Goal: Task Accomplishment & Management: Manage account settings

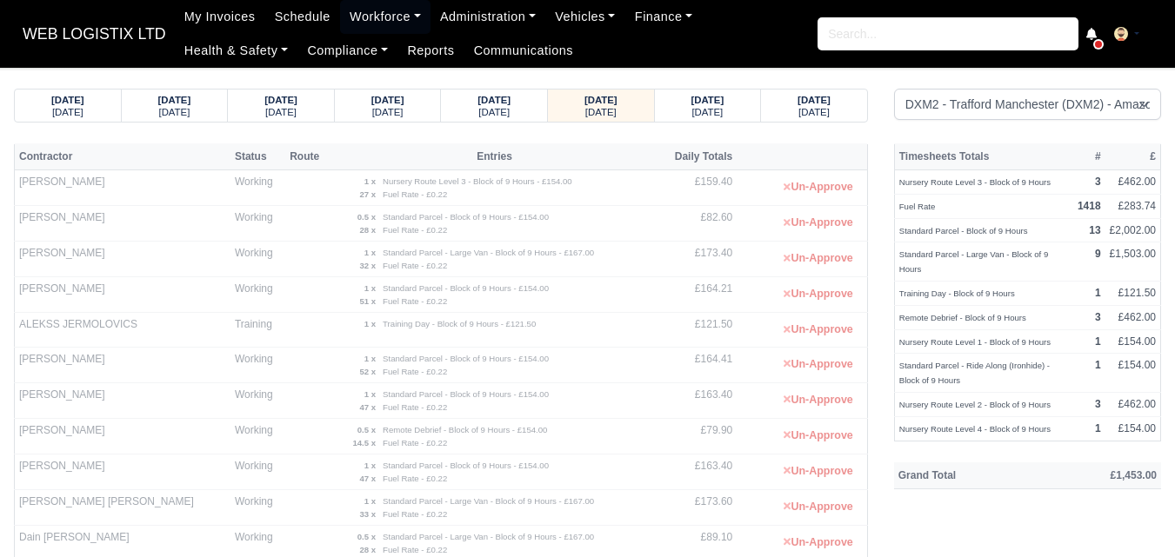
select select "1"
click at [724, 103] on strong "[DATE]" at bounding box center [707, 100] width 33 height 10
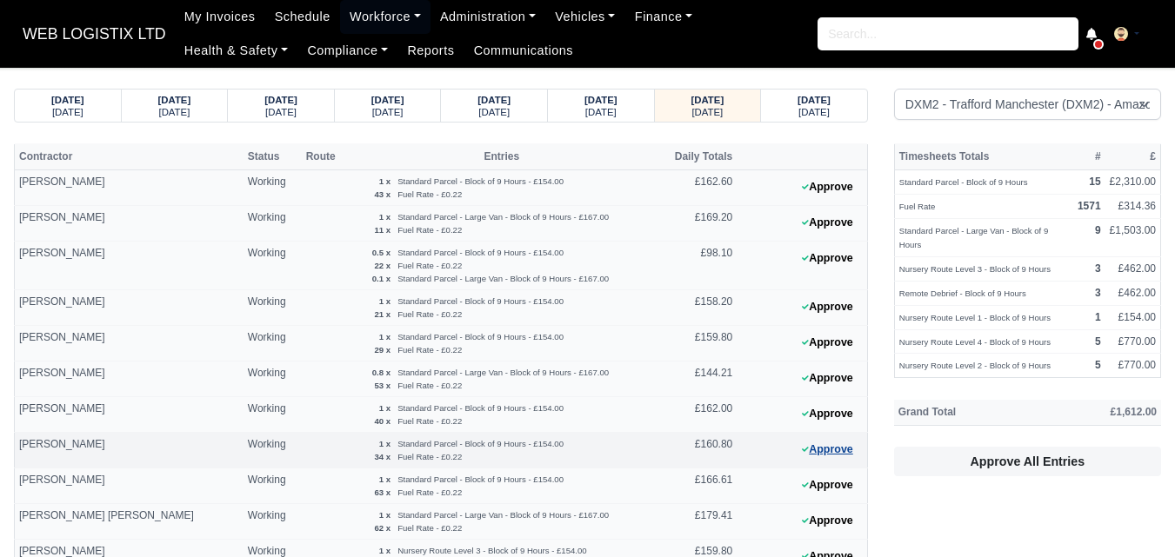
click at [809, 451] on button "Approve" at bounding box center [827, 449] width 70 height 25
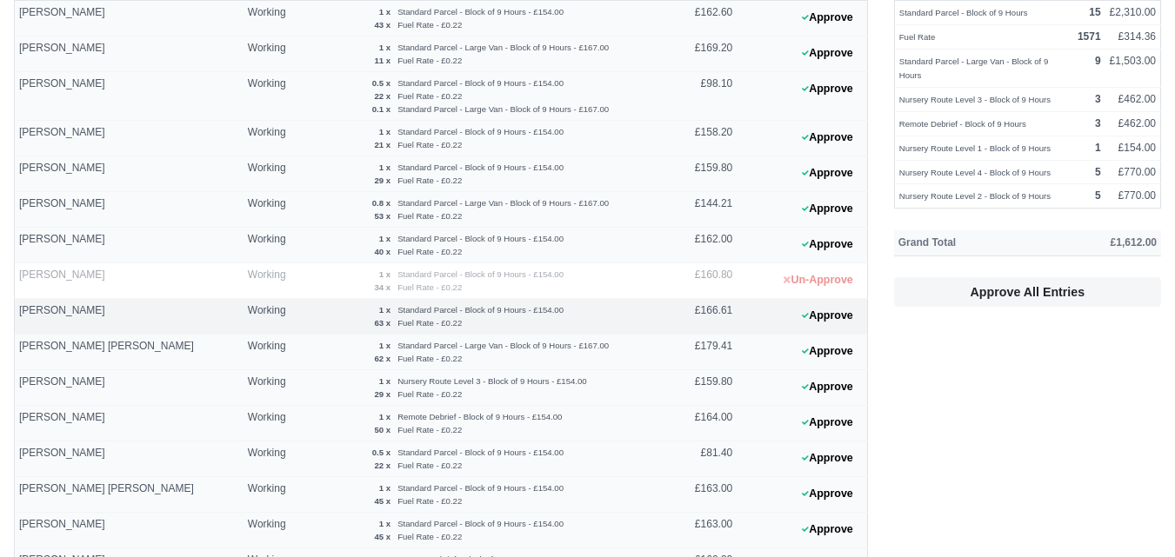
scroll to position [290, 0]
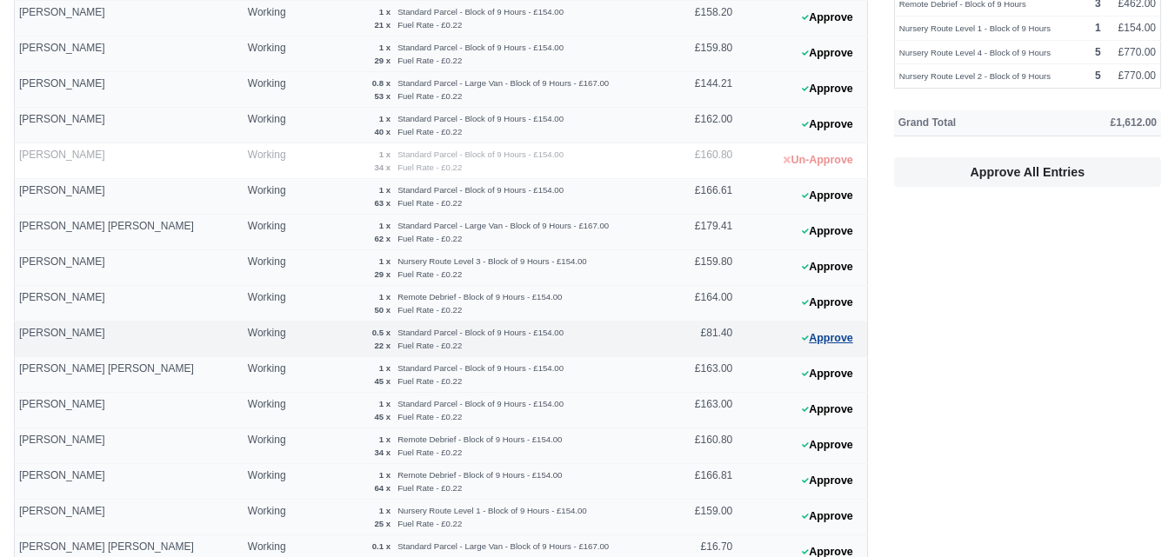
click at [810, 334] on button "Approve" at bounding box center [827, 338] width 70 height 25
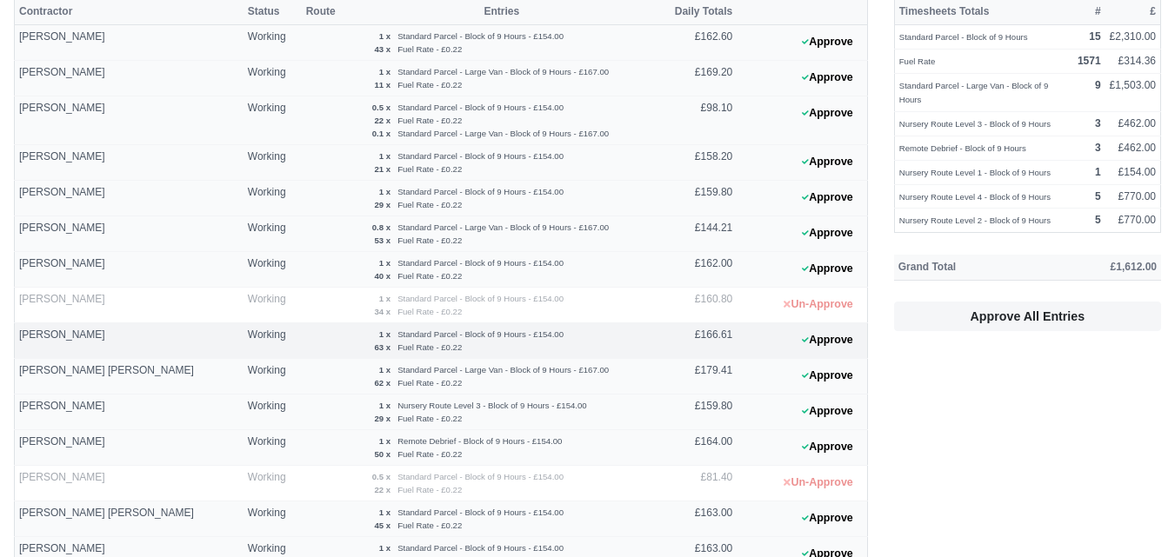
scroll to position [0, 0]
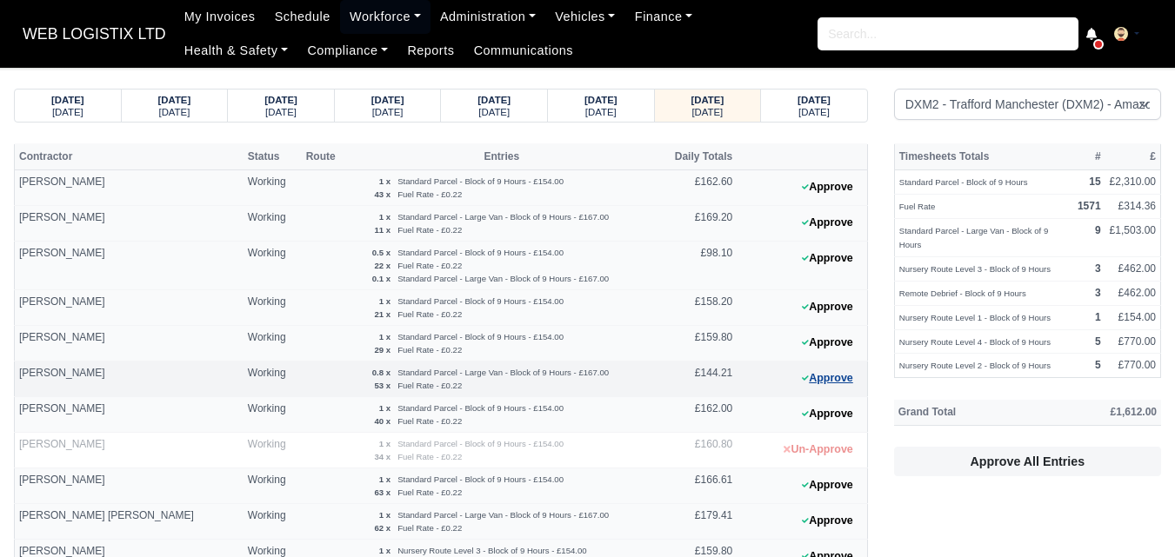
click at [806, 378] on icon at bounding box center [805, 378] width 7 height 5
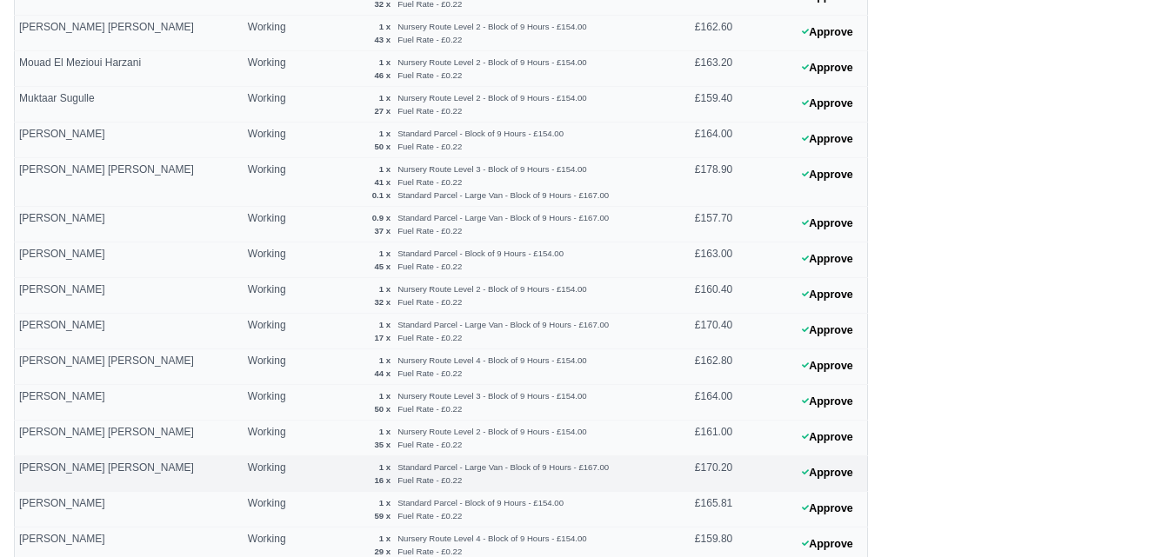
scroll to position [1246, 0]
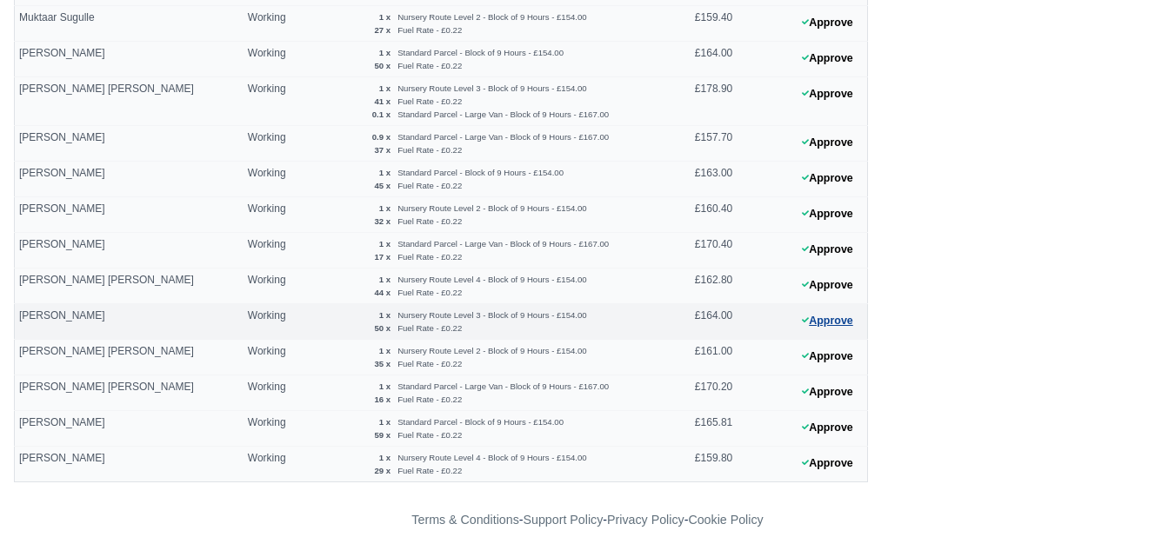
click at [830, 319] on button "Approve" at bounding box center [827, 321] width 70 height 25
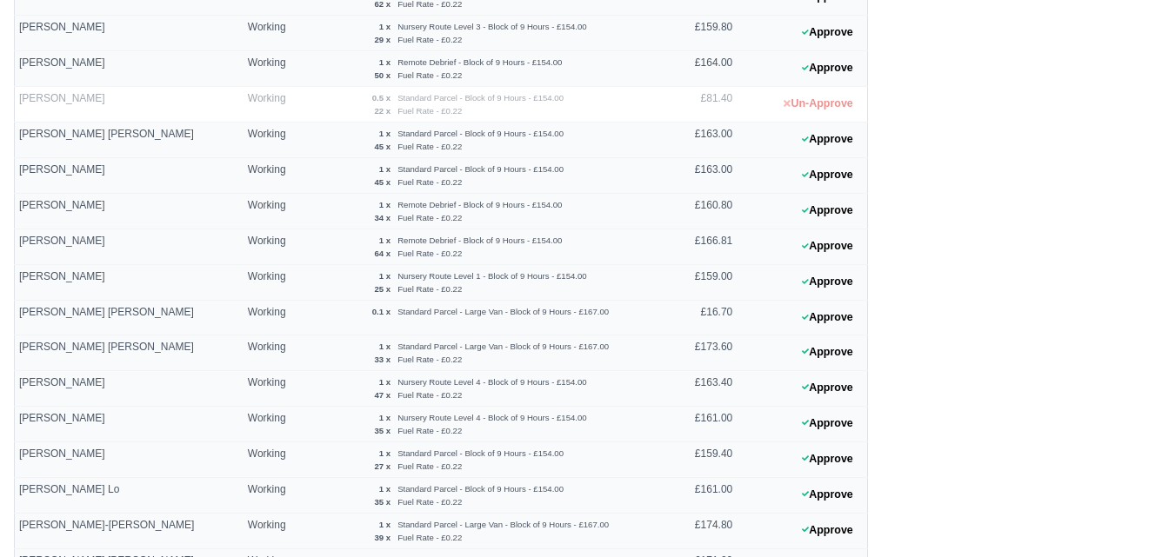
scroll to position [666, 0]
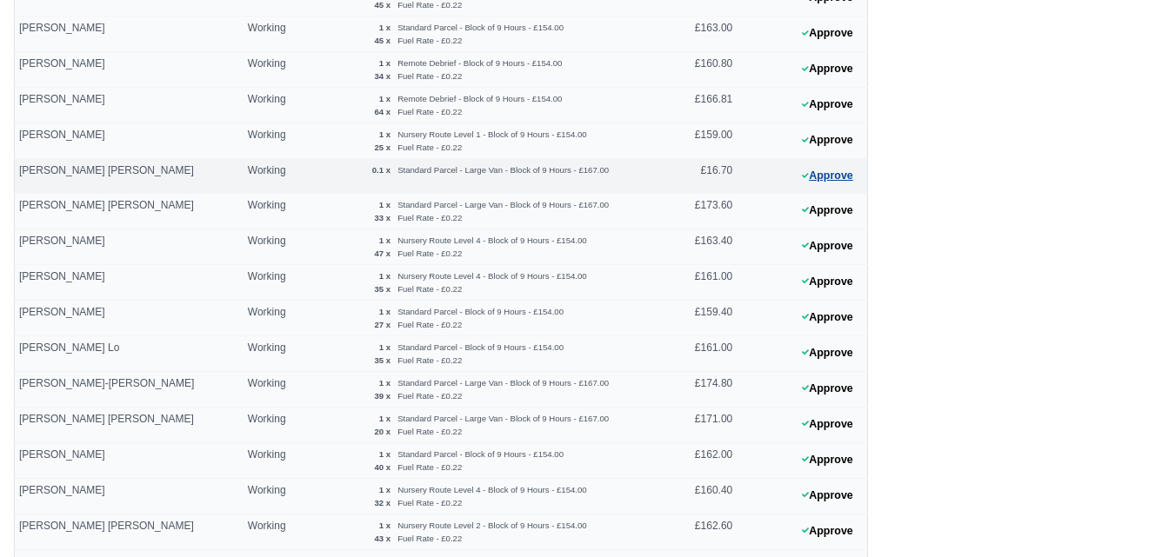
click at [826, 163] on button "Approve" at bounding box center [827, 175] width 70 height 25
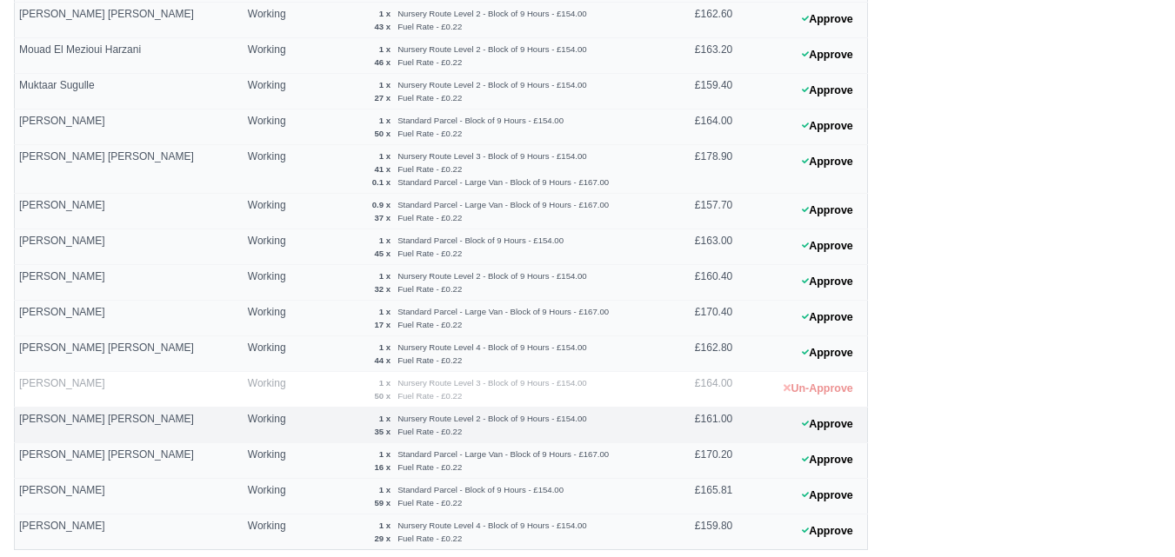
scroll to position [1246, 0]
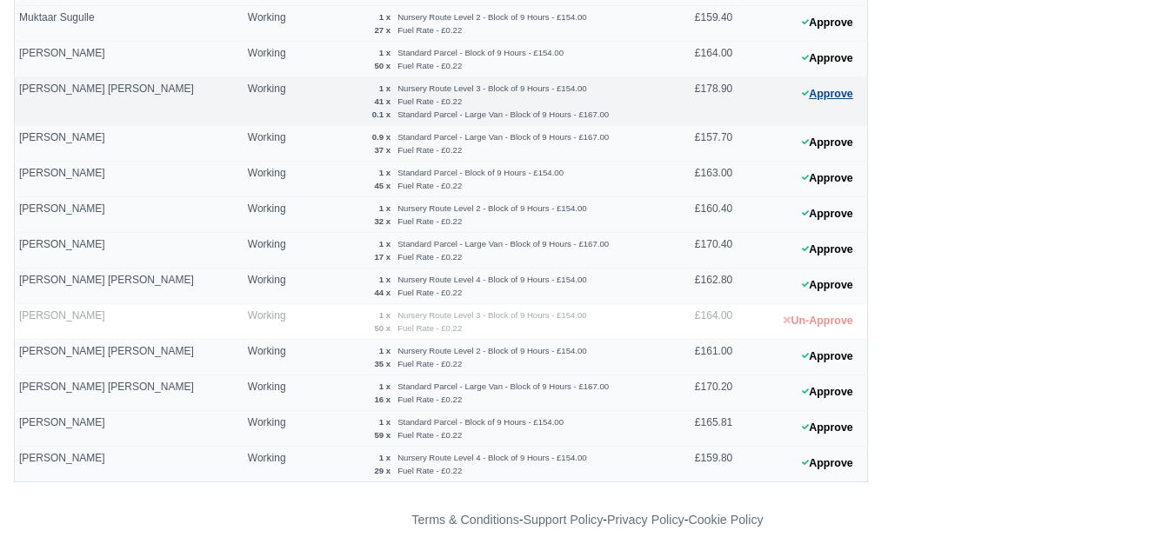
click at [839, 97] on button "Approve" at bounding box center [827, 94] width 70 height 25
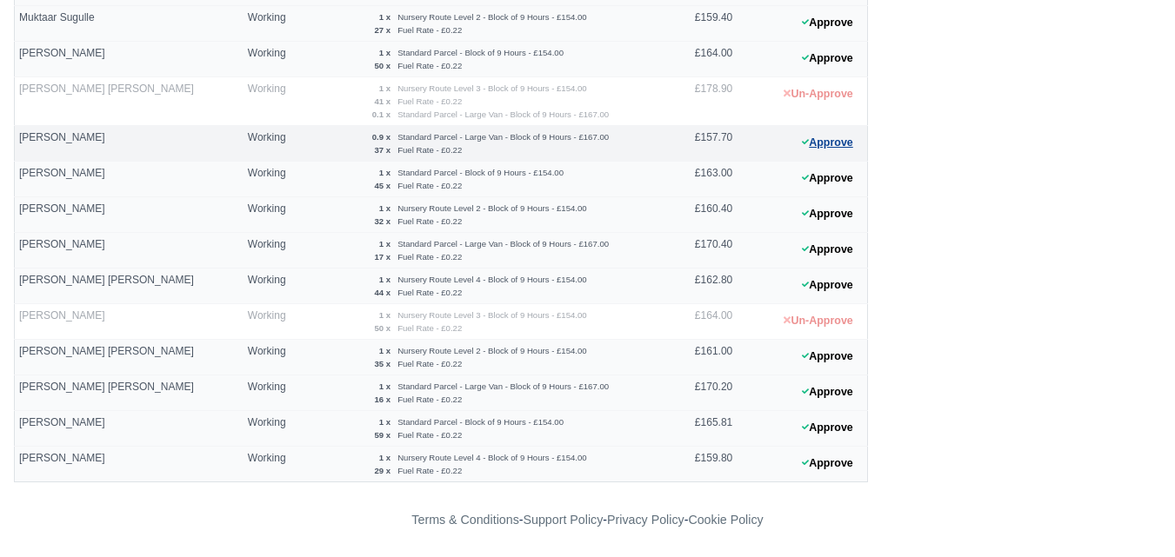
click at [827, 150] on button "Approve" at bounding box center [827, 142] width 70 height 25
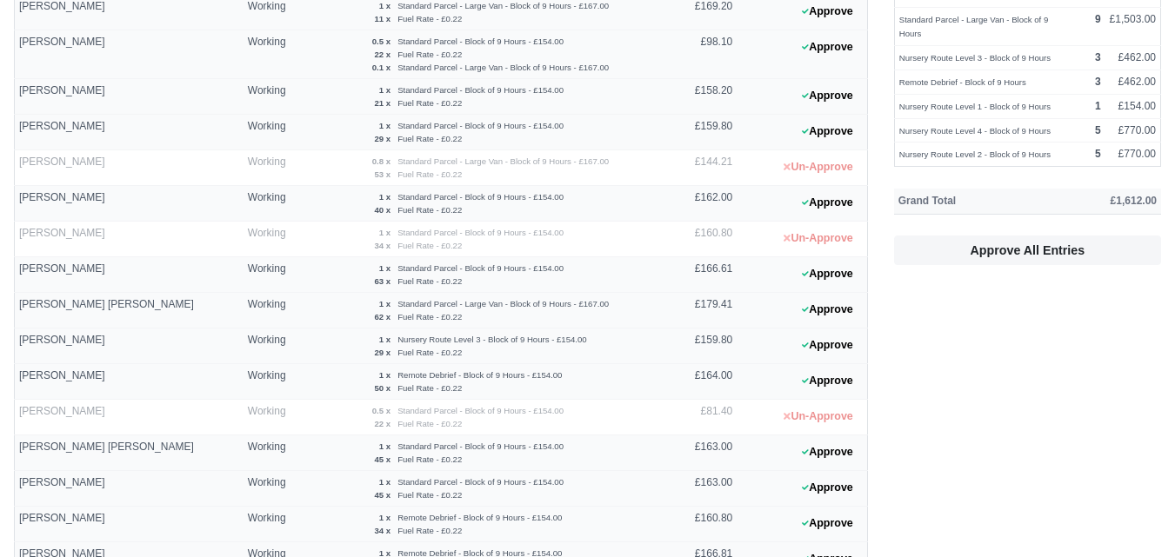
scroll to position [0, 0]
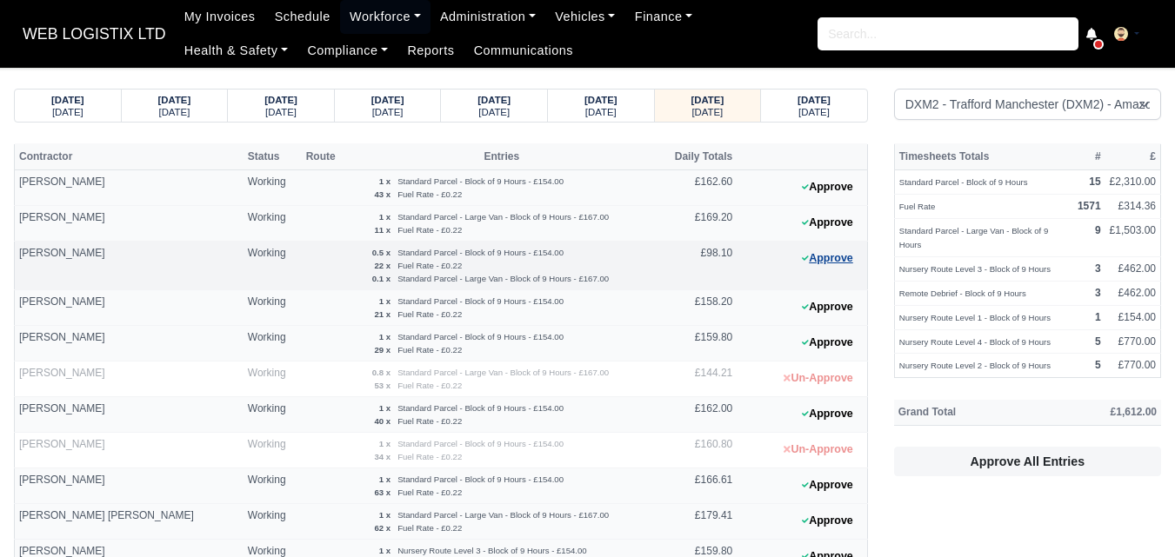
click at [829, 263] on button "Approve" at bounding box center [827, 258] width 70 height 25
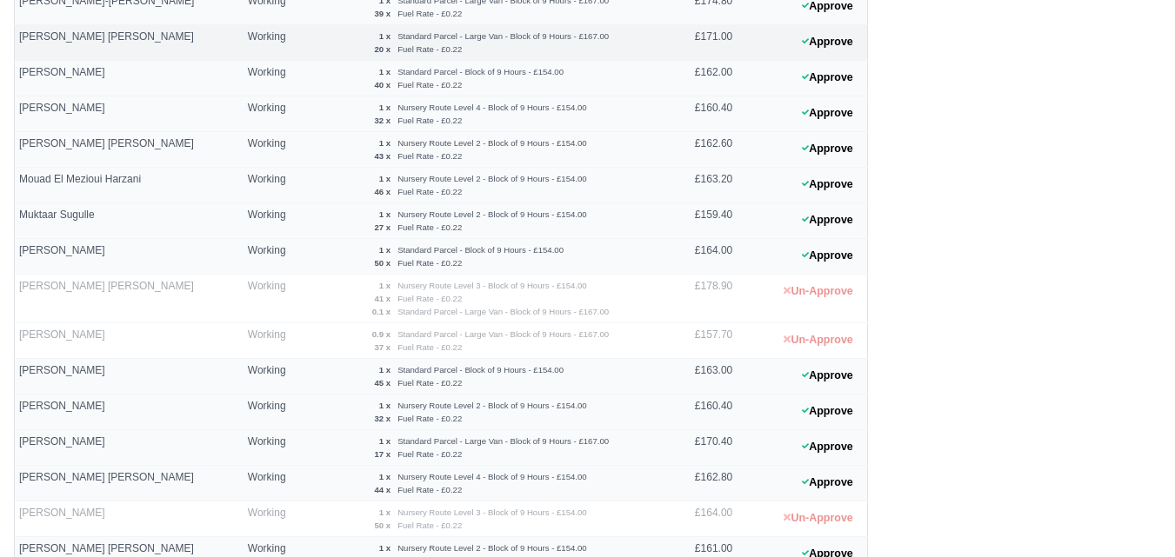
scroll to position [1159, 0]
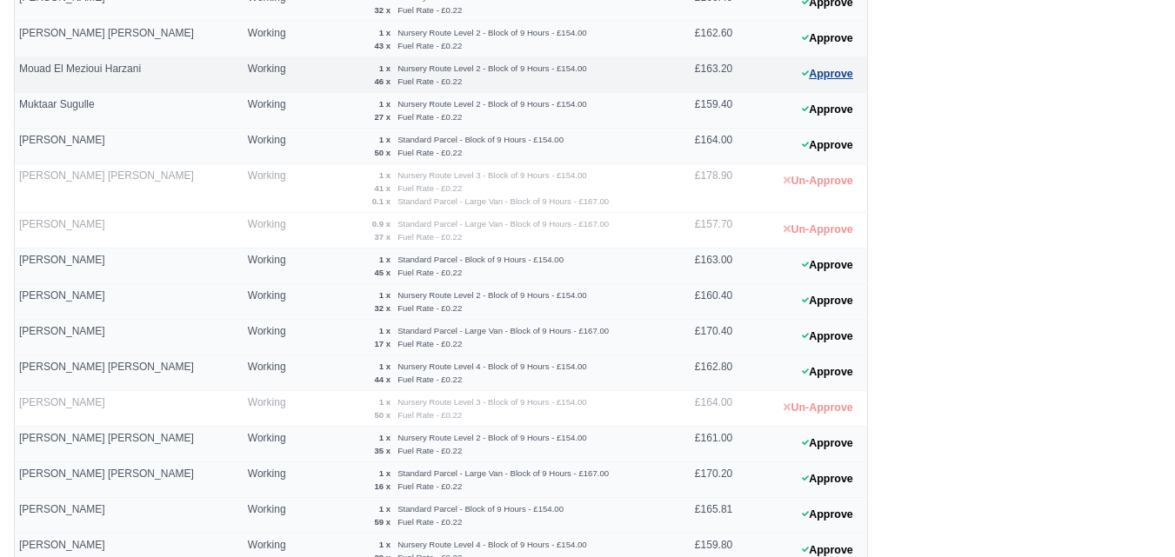
click at [806, 83] on button "Approve" at bounding box center [827, 74] width 70 height 25
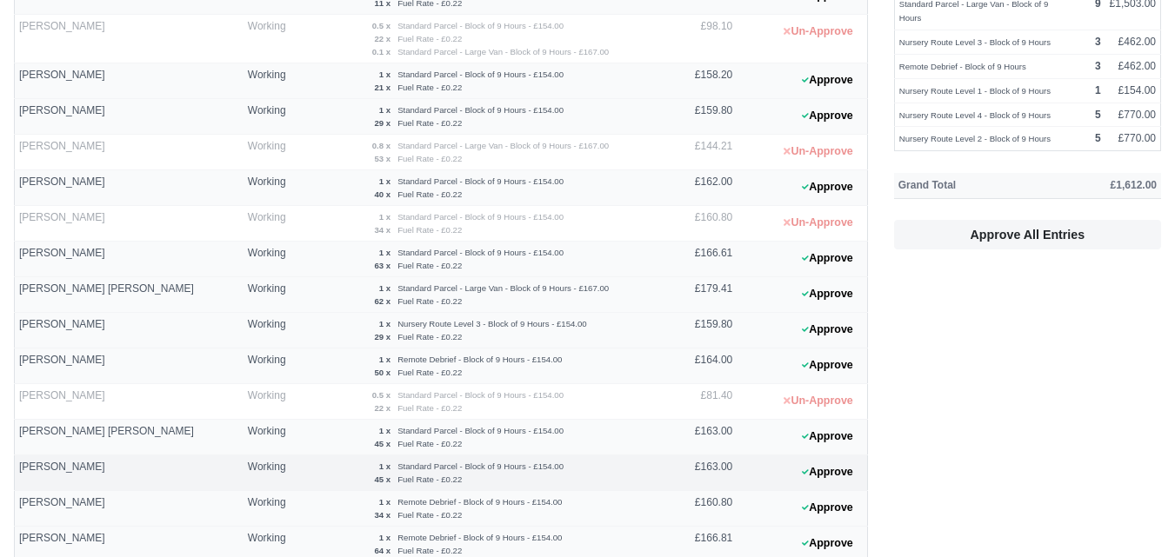
scroll to position [0, 0]
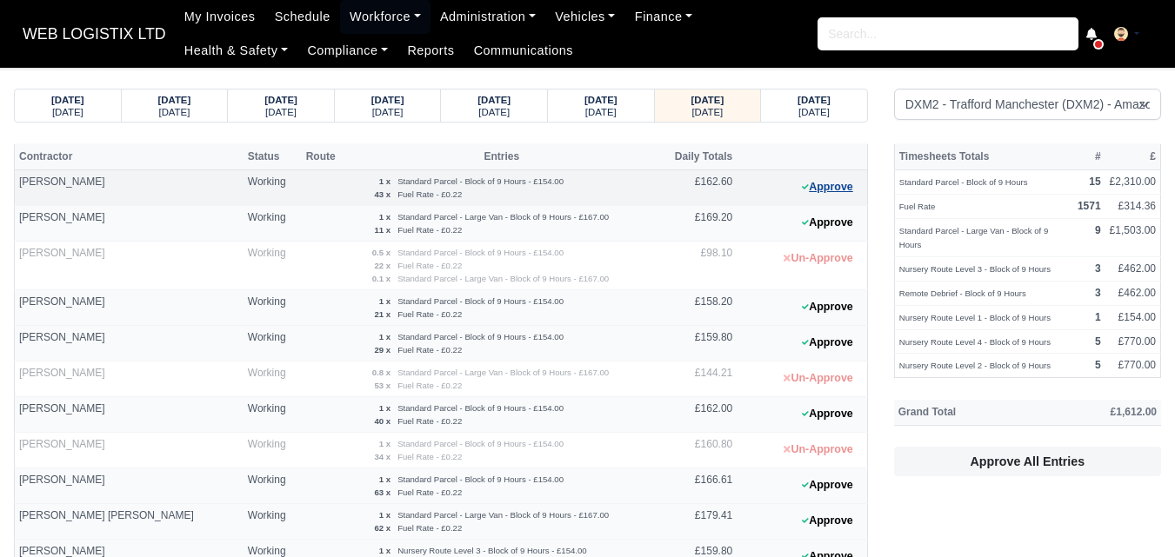
click at [827, 187] on button "Approve" at bounding box center [827, 187] width 70 height 25
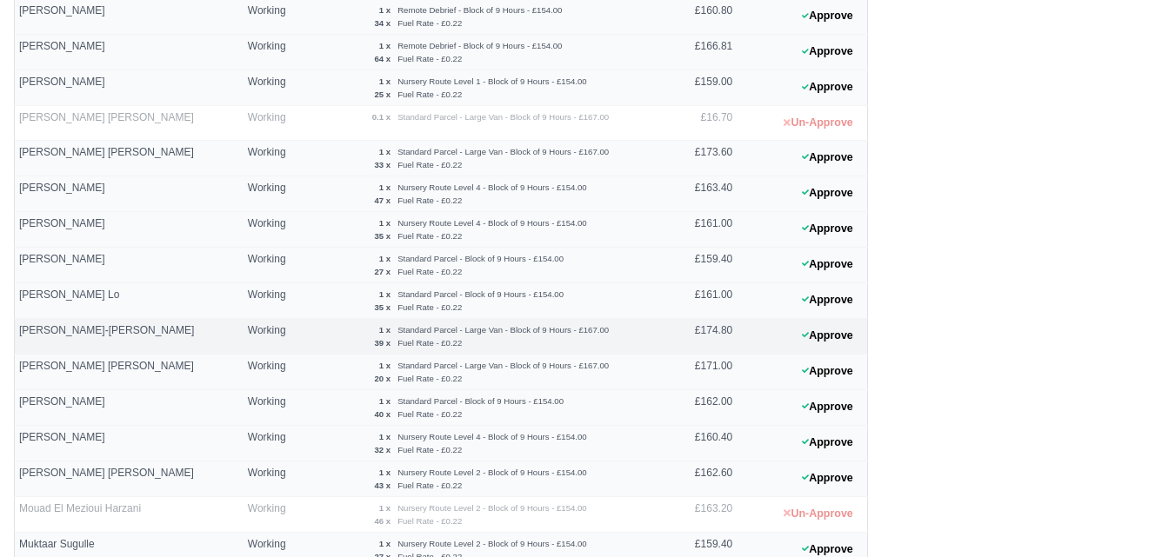
scroll to position [724, 0]
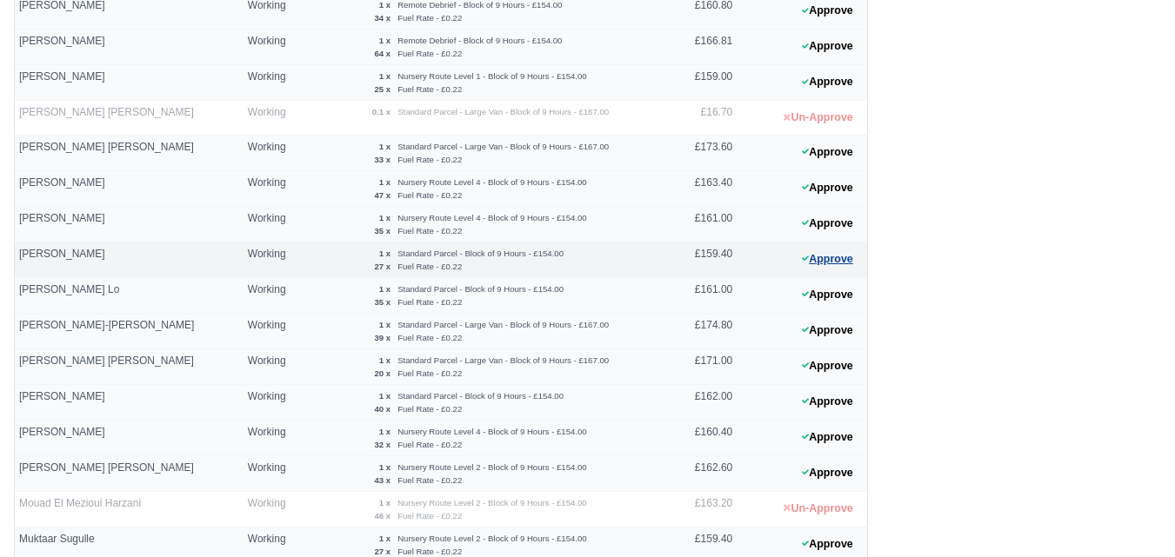
click at [821, 253] on button "Approve" at bounding box center [827, 259] width 70 height 25
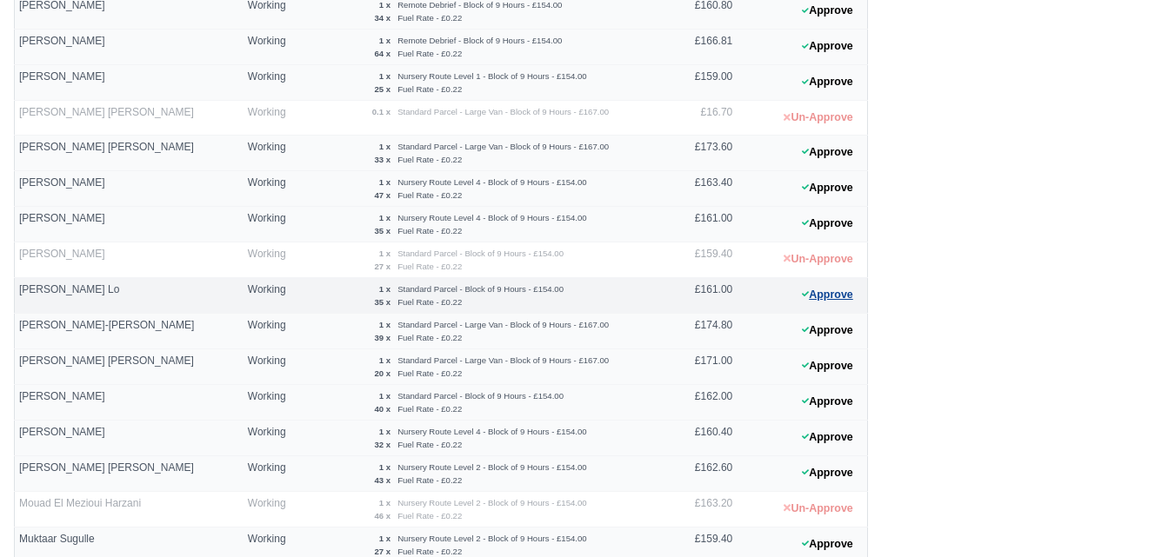
click at [840, 287] on button "Approve" at bounding box center [827, 295] width 70 height 25
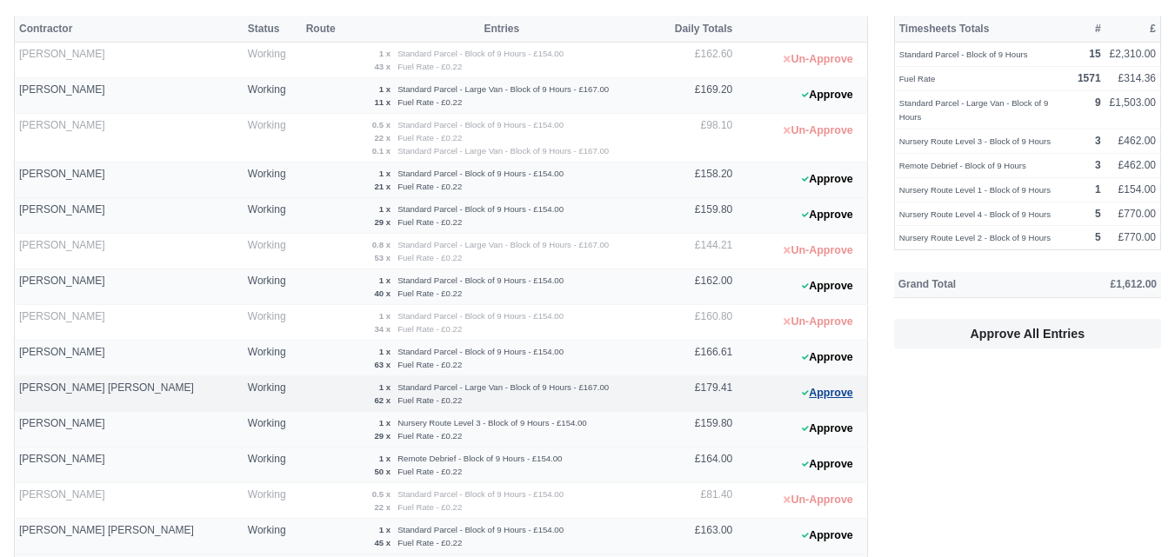
scroll to position [0, 0]
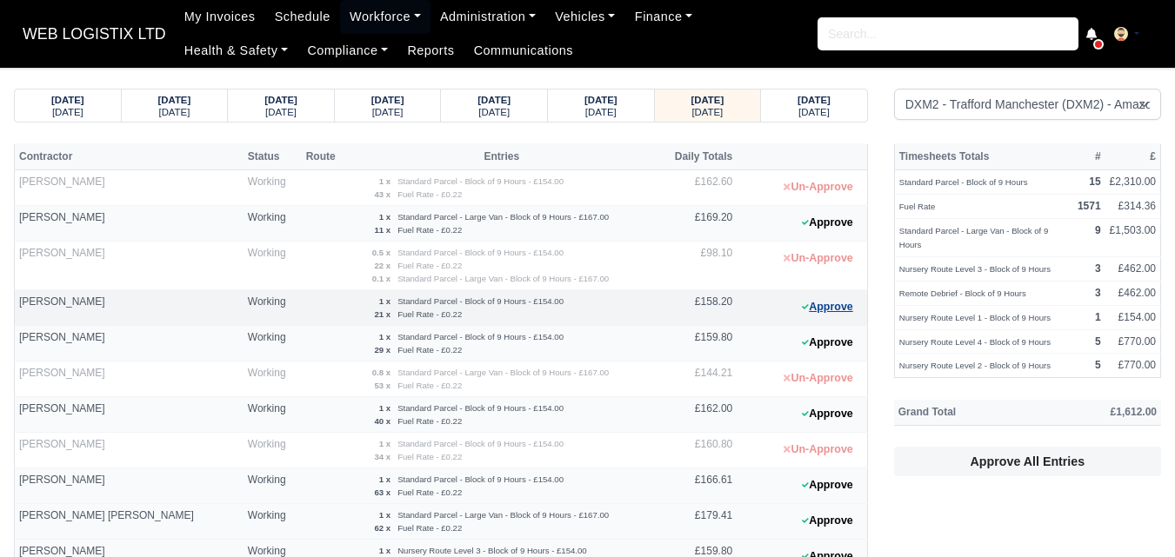
click at [817, 301] on button "Approve" at bounding box center [827, 307] width 70 height 25
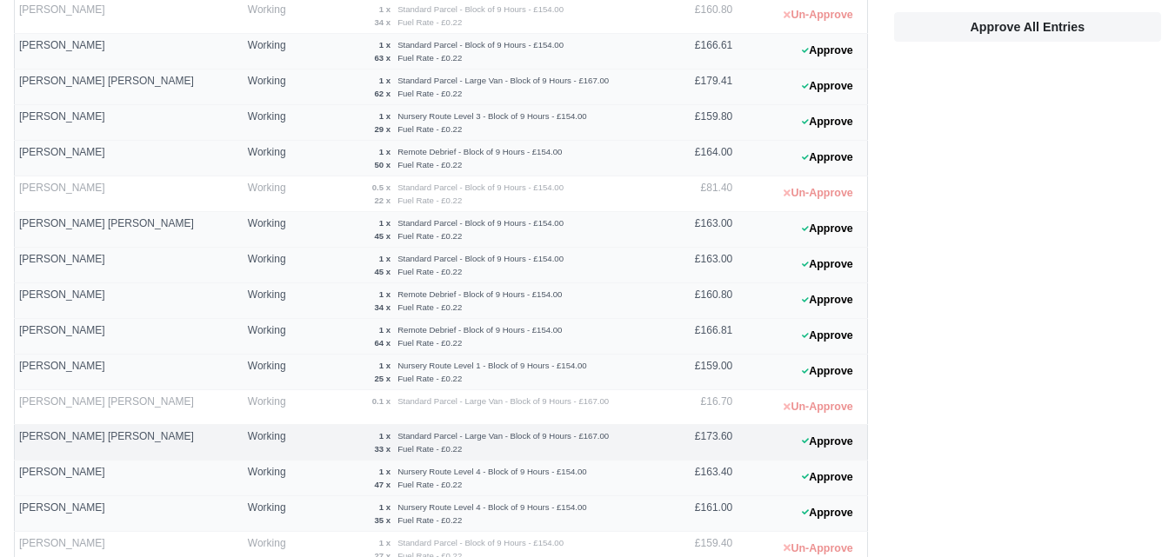
scroll to position [724, 0]
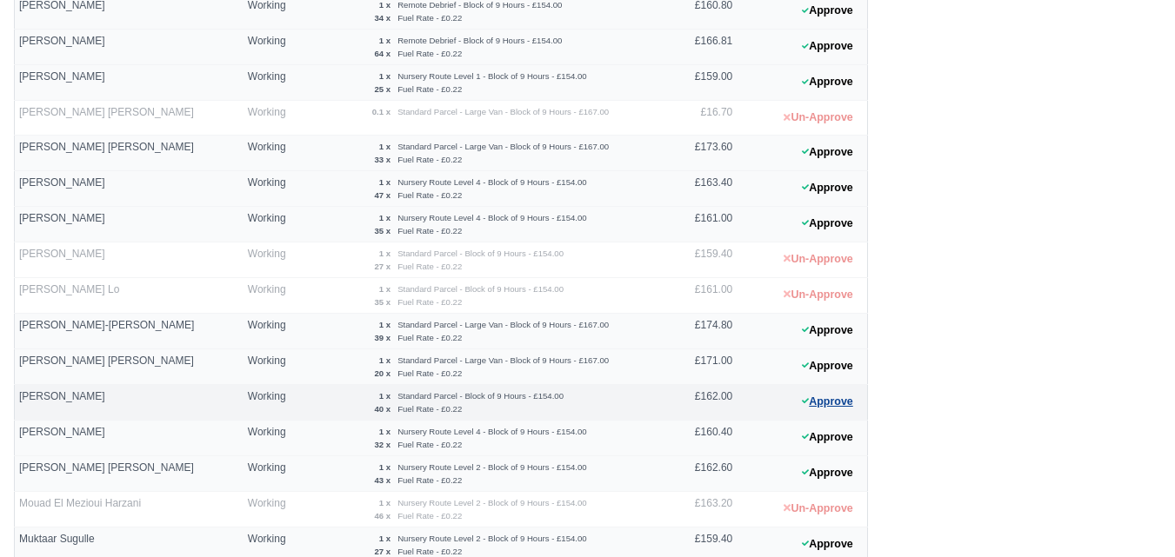
click at [802, 402] on icon at bounding box center [805, 401] width 7 height 10
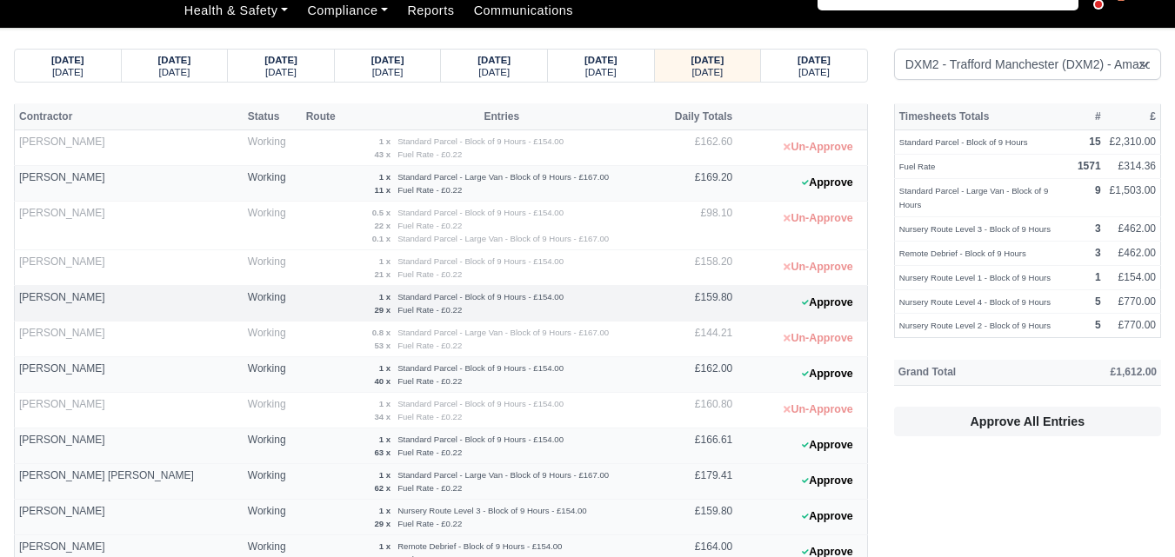
scroll to position [0, 0]
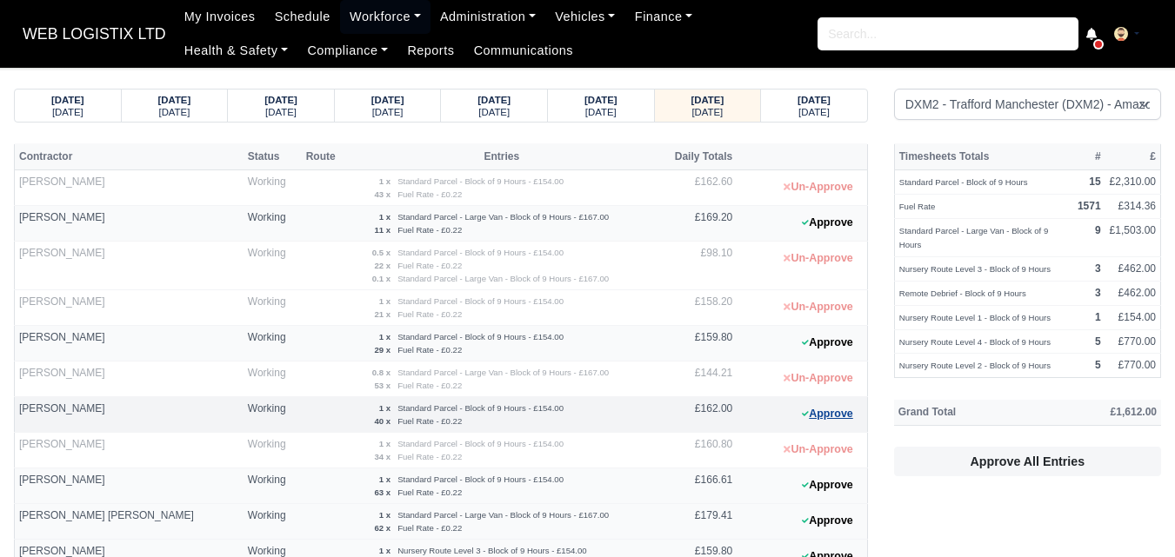
click at [842, 424] on button "Approve" at bounding box center [827, 414] width 70 height 25
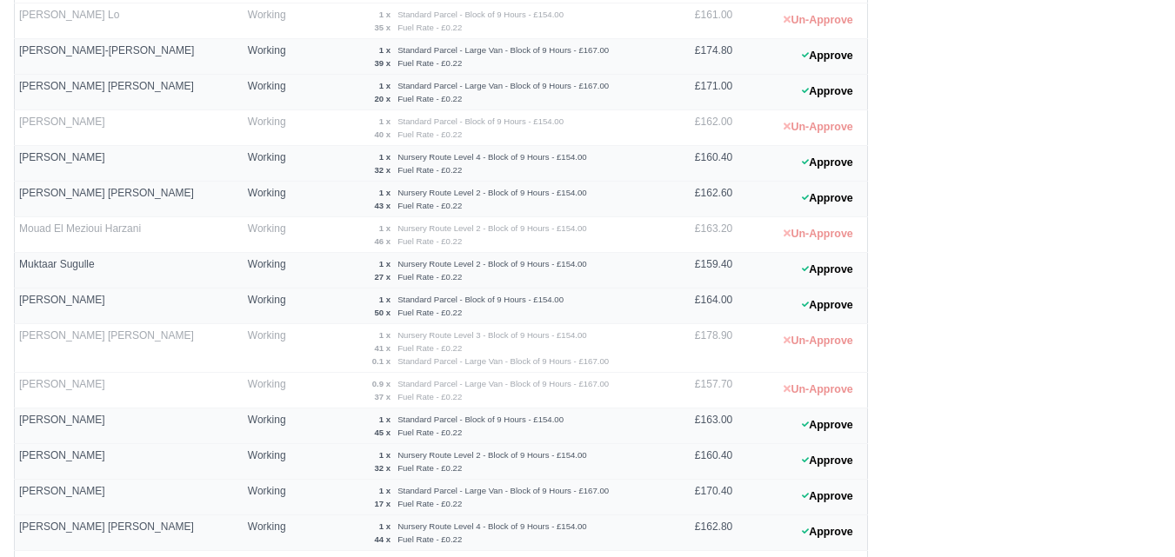
scroll to position [1015, 0]
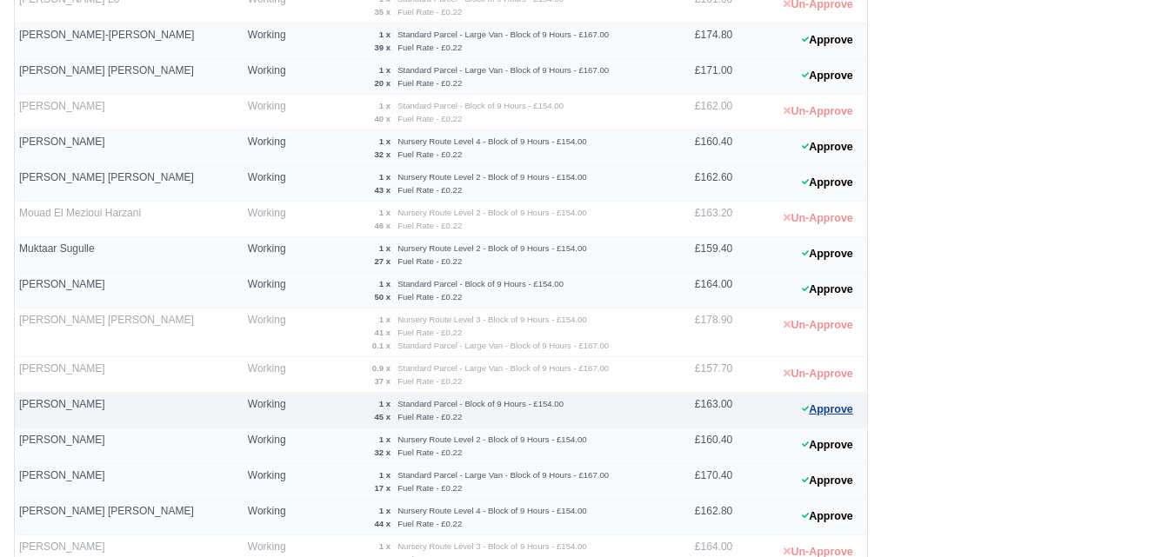
click at [836, 410] on button "Approve" at bounding box center [827, 409] width 70 height 25
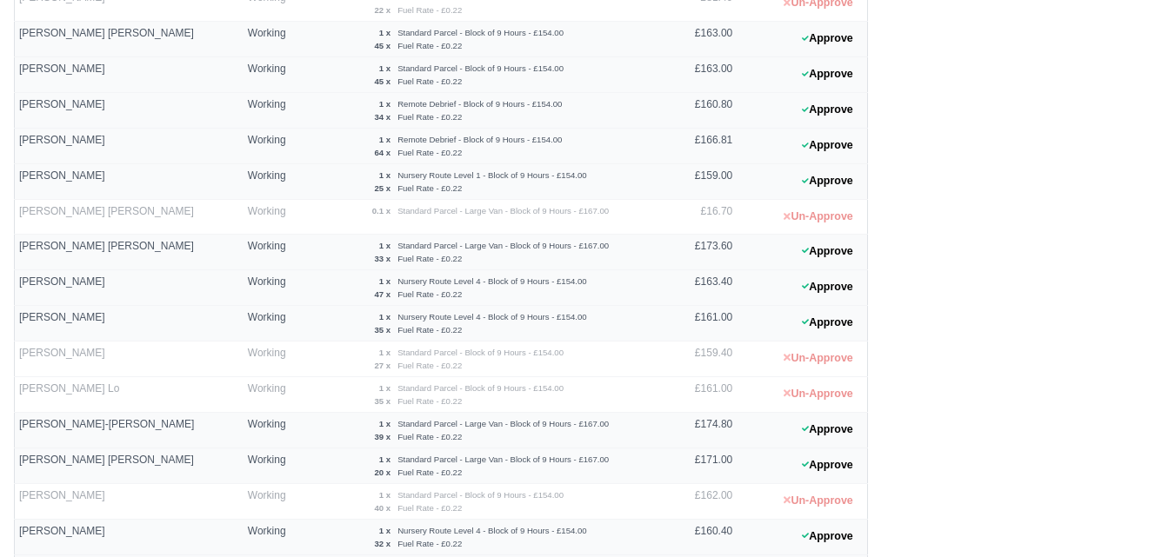
scroll to position [580, 0]
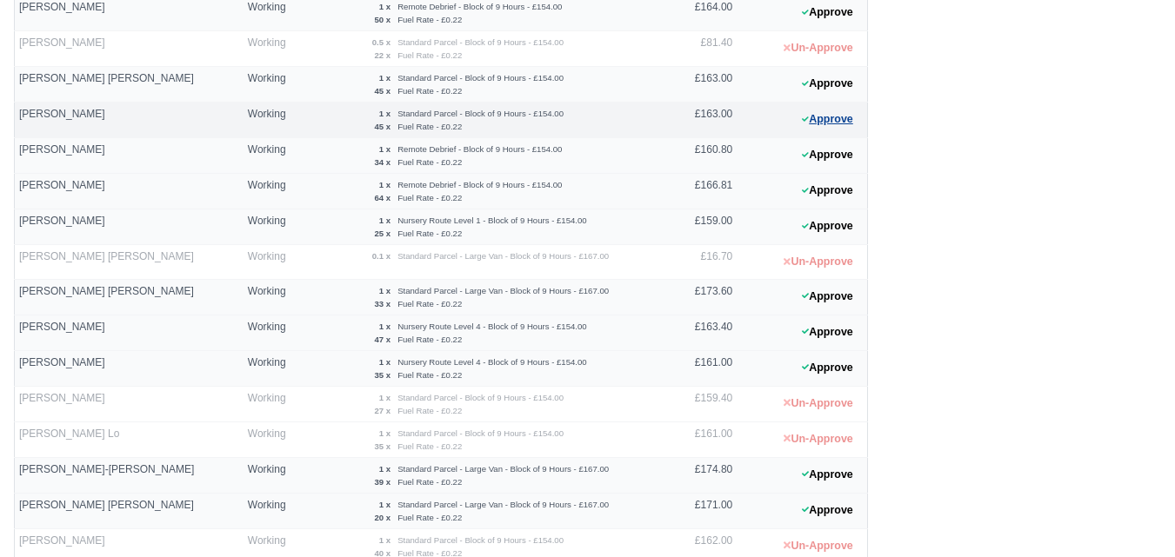
click at [846, 118] on button "Approve" at bounding box center [827, 119] width 70 height 25
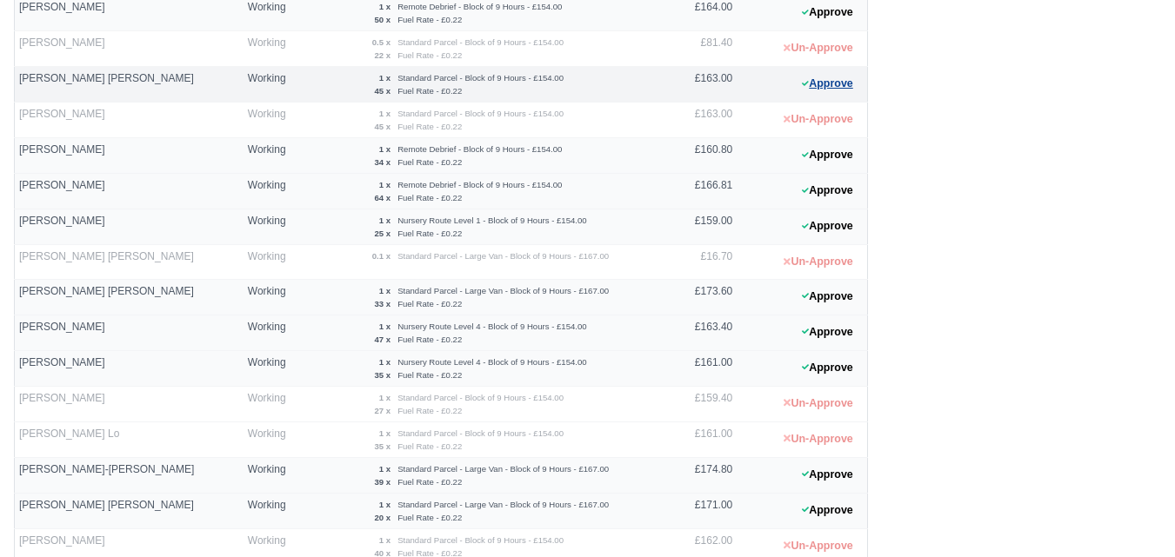
click at [823, 91] on button "Approve" at bounding box center [827, 83] width 70 height 25
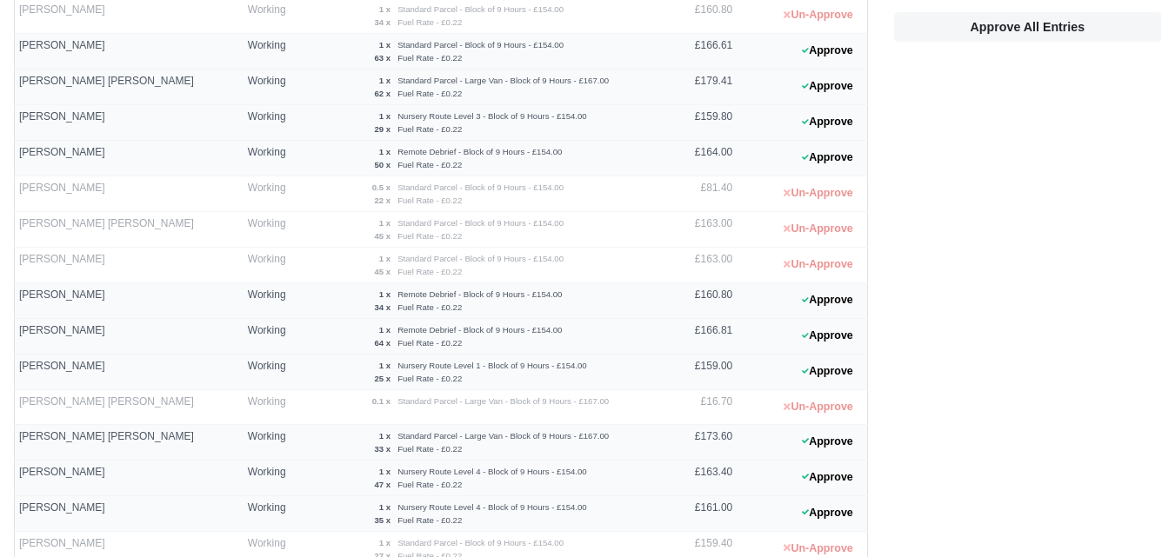
scroll to position [0, 0]
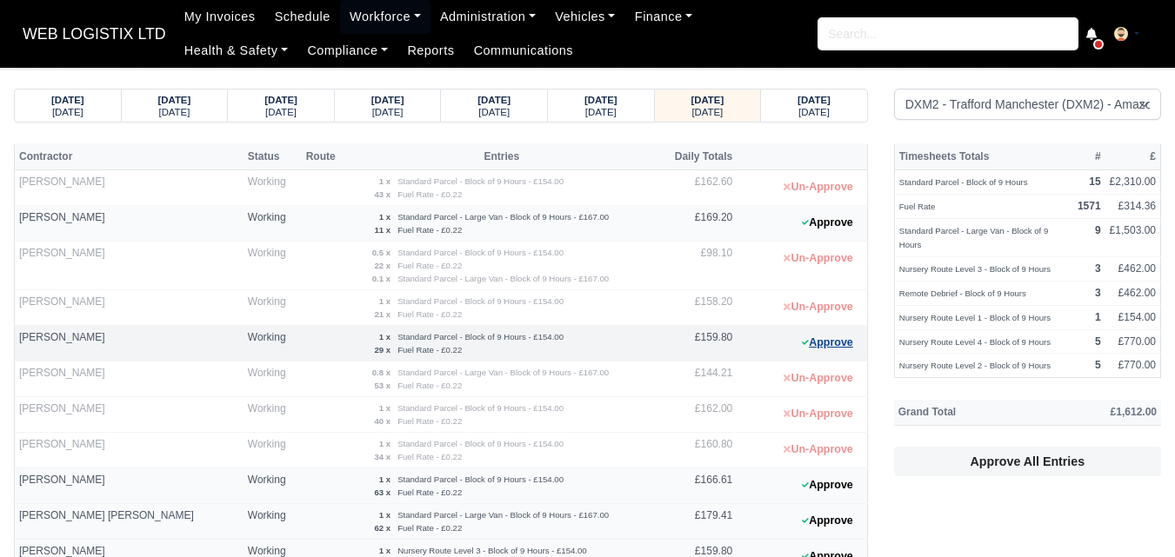
click at [847, 337] on button "Approve" at bounding box center [827, 342] width 70 height 25
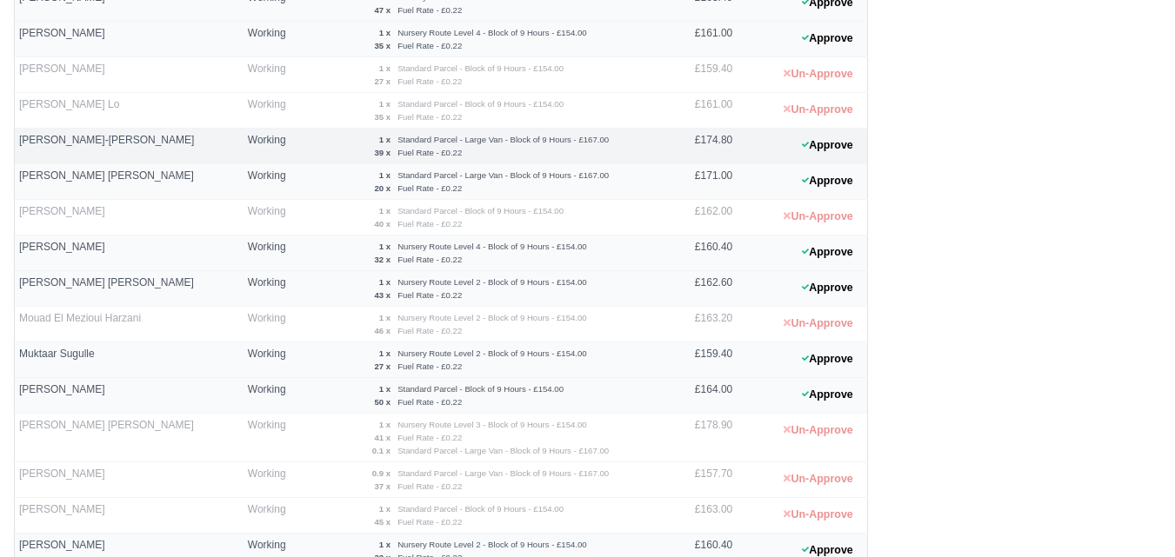
scroll to position [1015, 0]
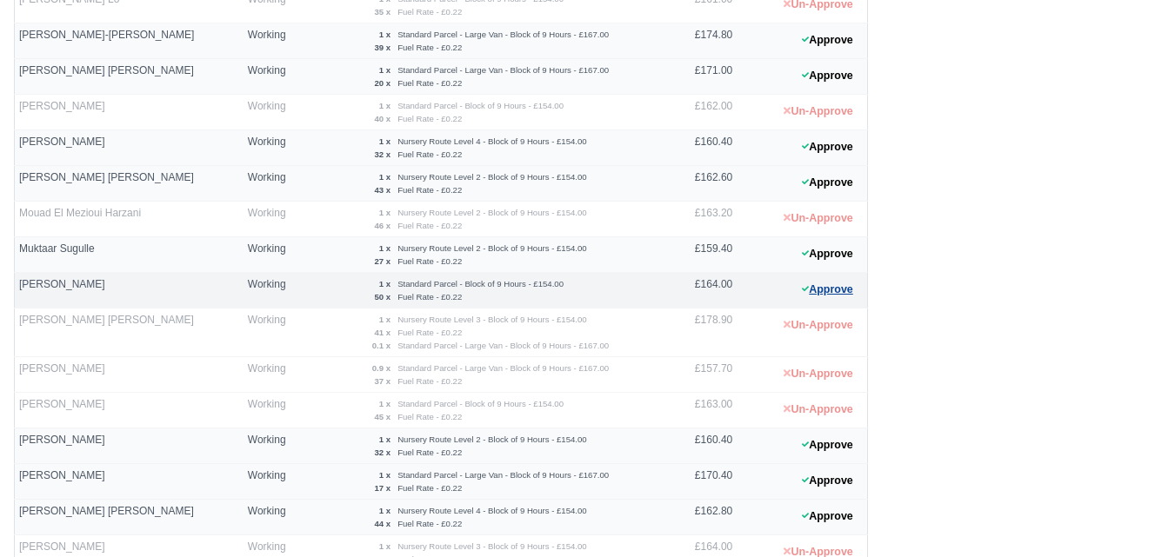
click at [833, 284] on button "Approve" at bounding box center [827, 289] width 70 height 25
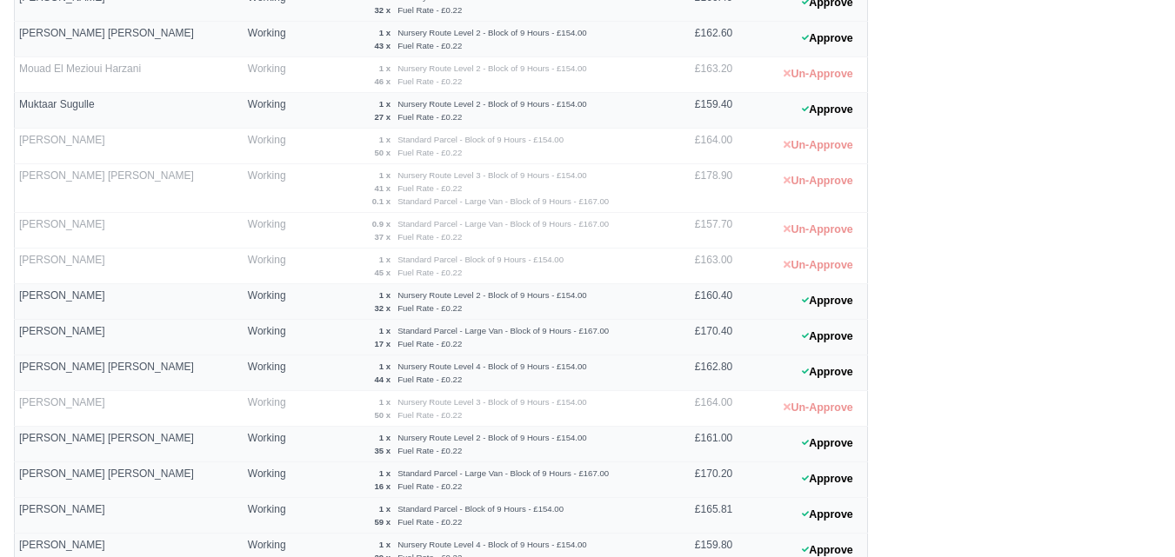
scroll to position [1246, 0]
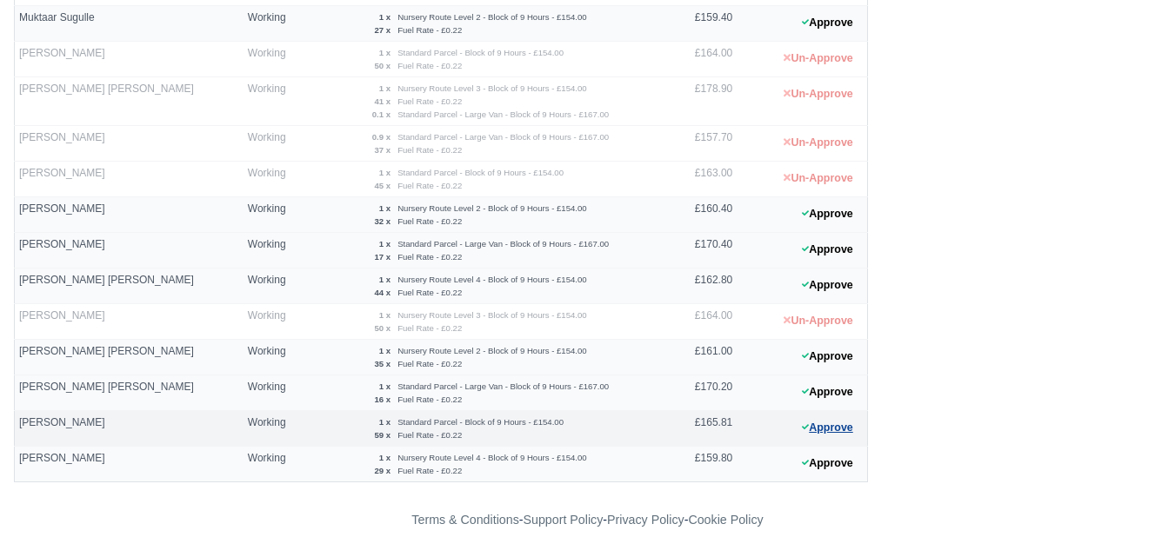
click at [832, 425] on button "Approve" at bounding box center [827, 428] width 70 height 25
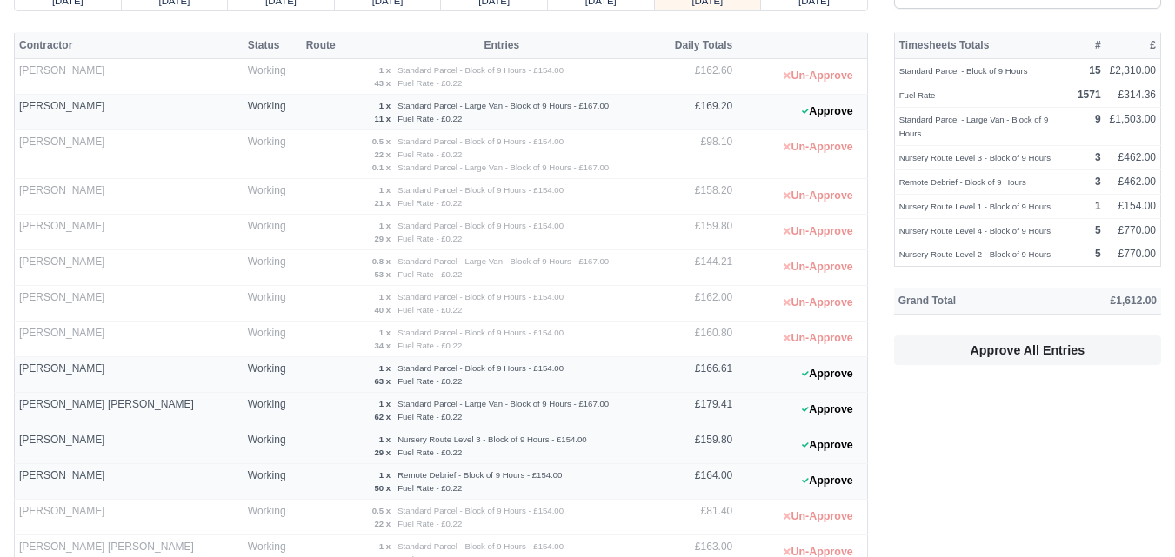
scroll to position [145, 0]
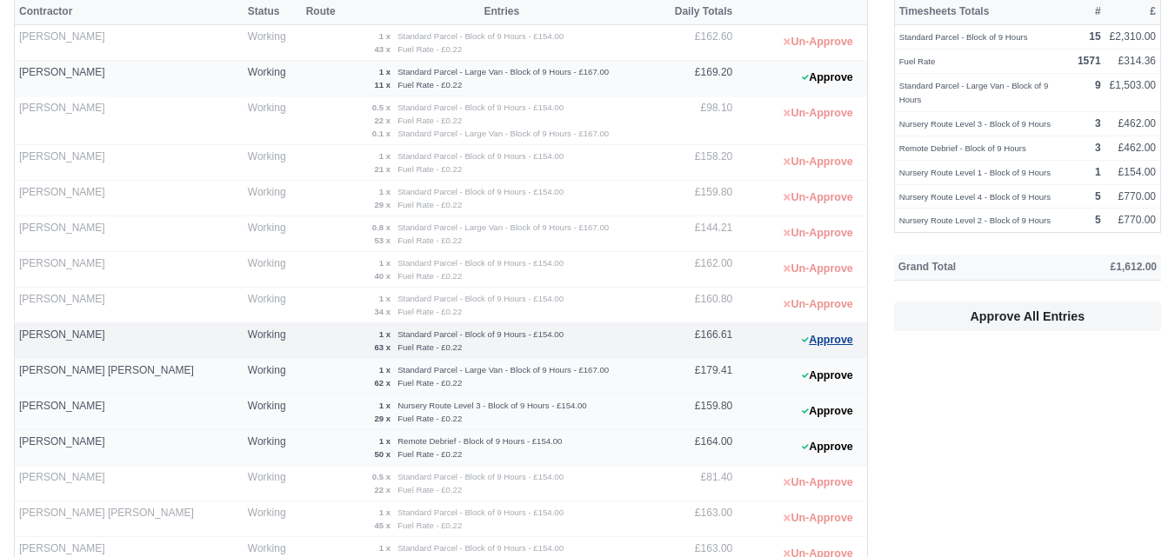
click at [822, 347] on button "Approve" at bounding box center [827, 340] width 70 height 25
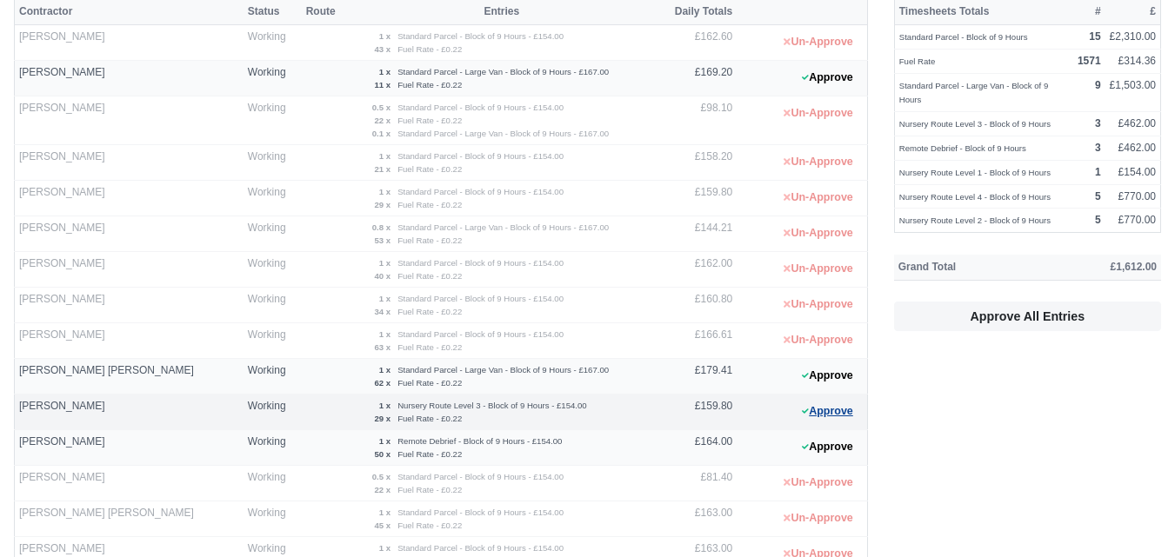
click at [835, 417] on button "Approve" at bounding box center [827, 411] width 70 height 25
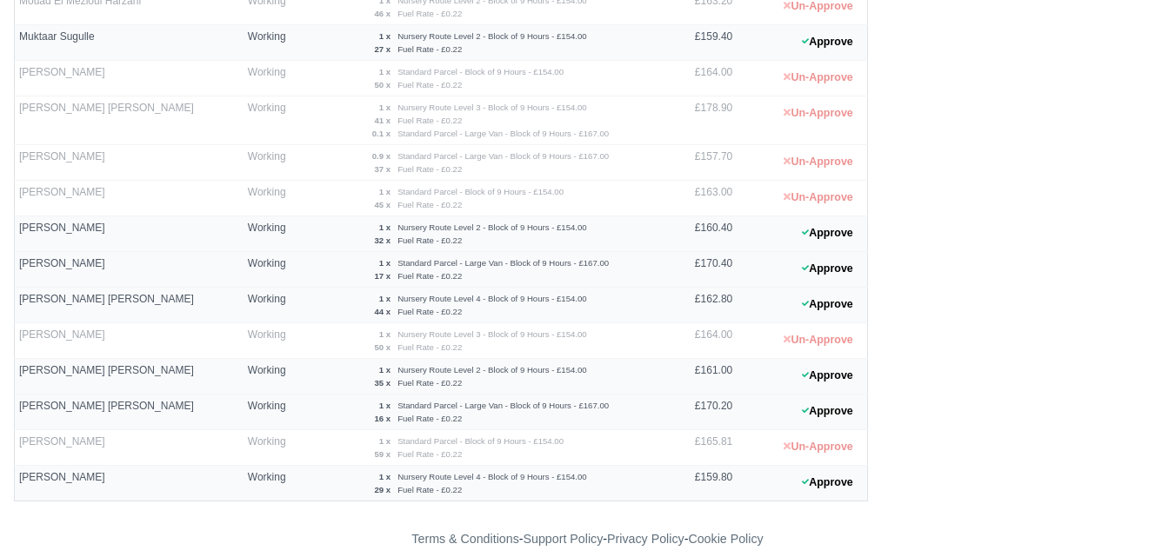
scroll to position [1246, 0]
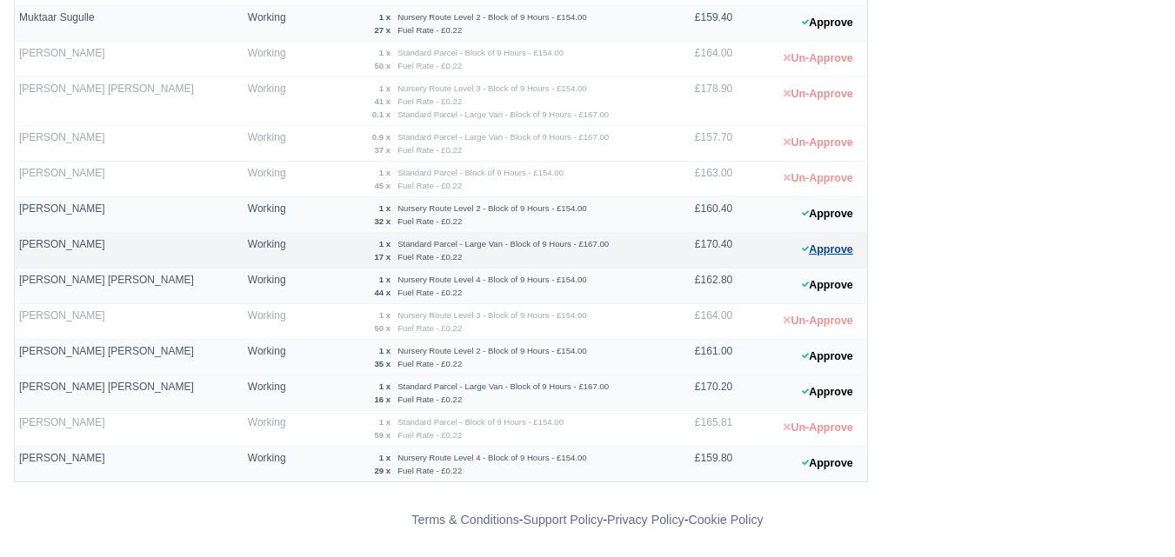
click at [831, 255] on button "Approve" at bounding box center [827, 249] width 70 height 25
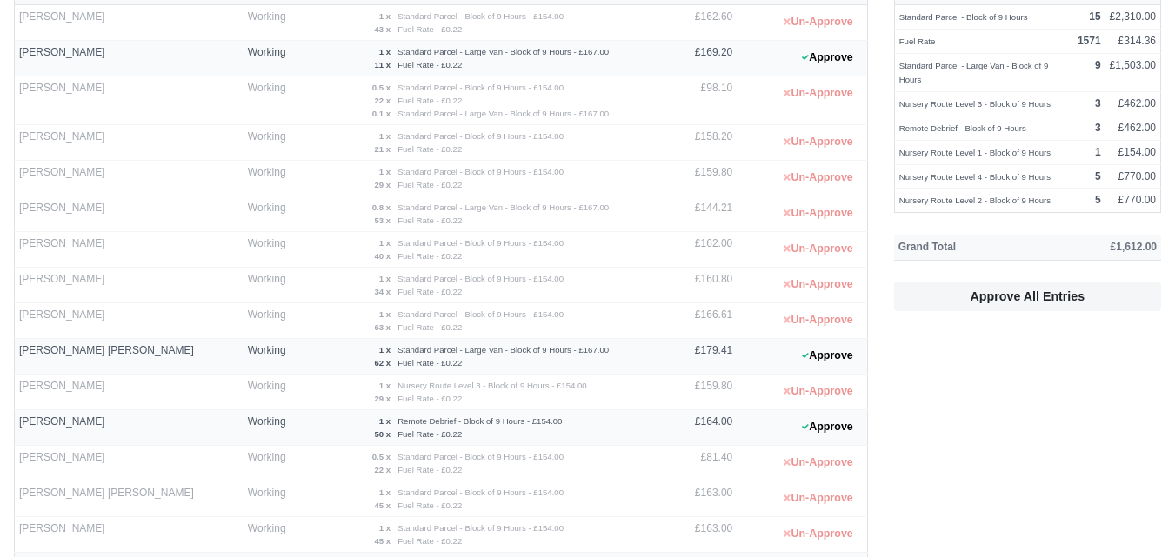
scroll to position [0, 0]
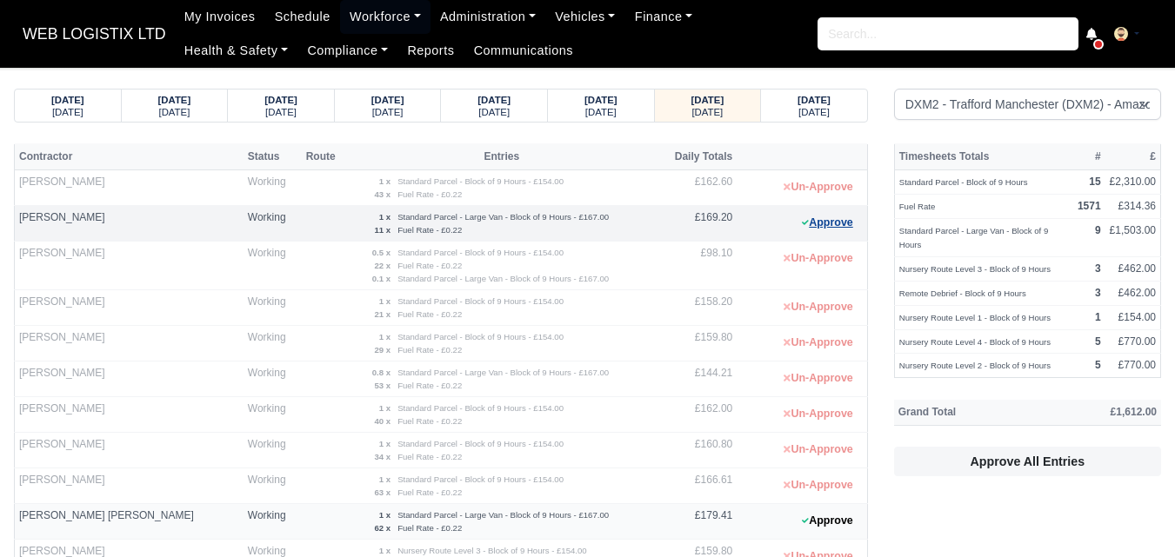
click at [829, 235] on button "Approve" at bounding box center [827, 222] width 70 height 25
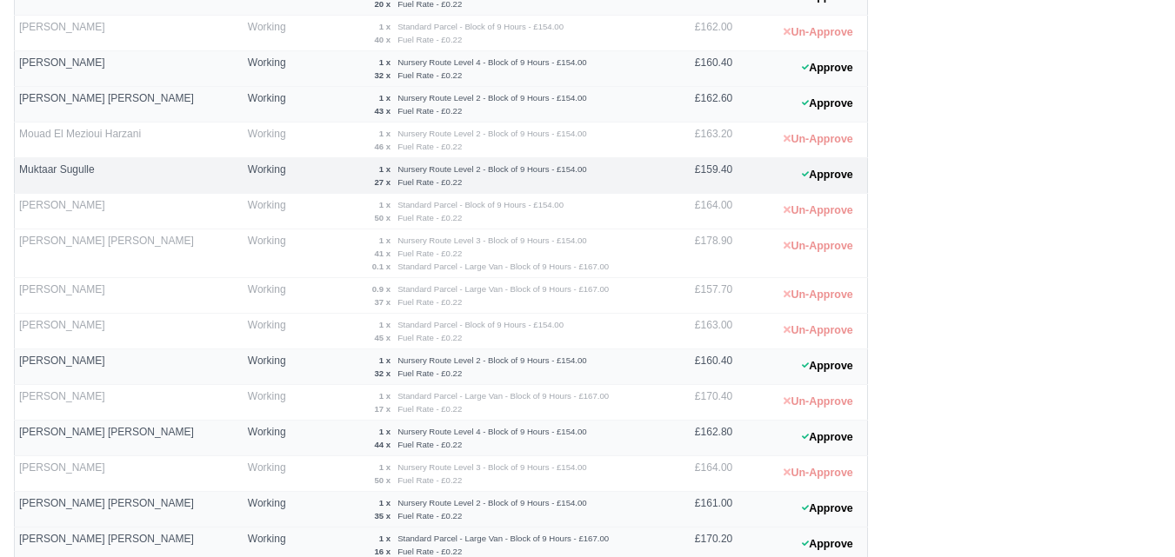
scroll to position [1246, 0]
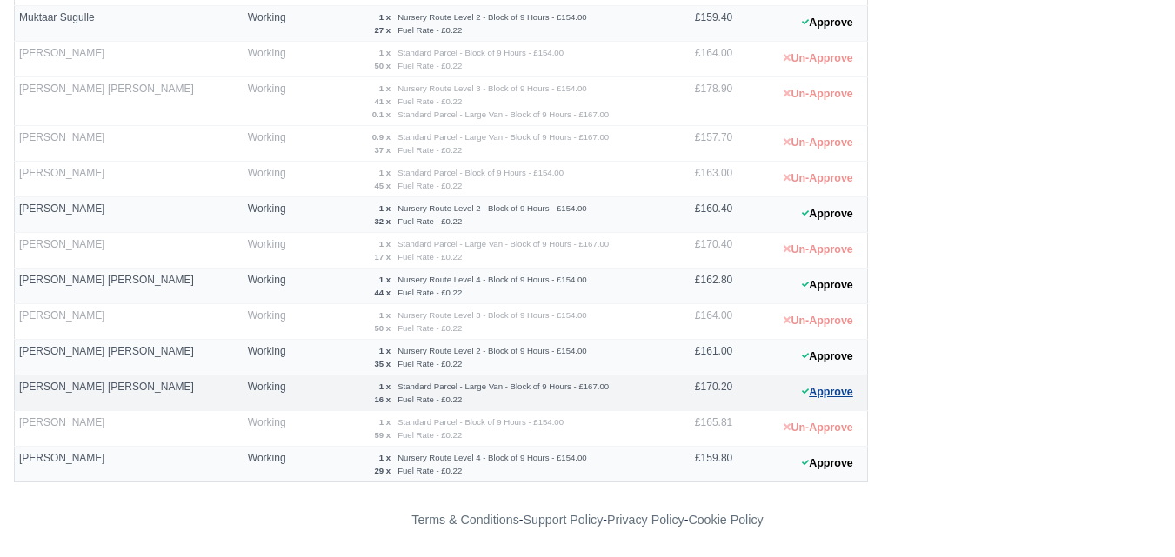
click at [854, 382] on button "Approve" at bounding box center [827, 392] width 70 height 25
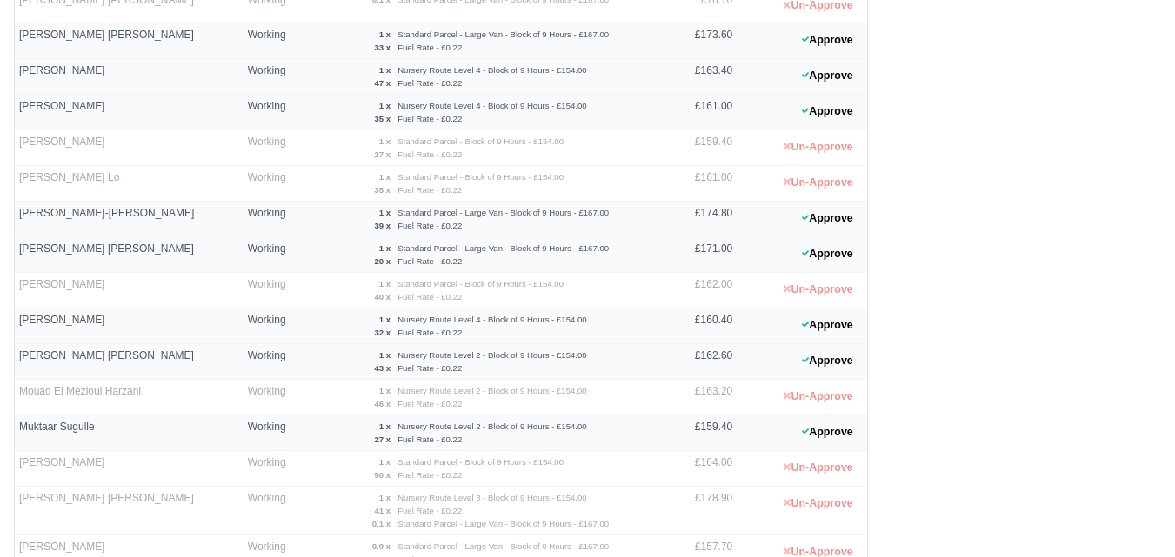
scroll to position [666, 0]
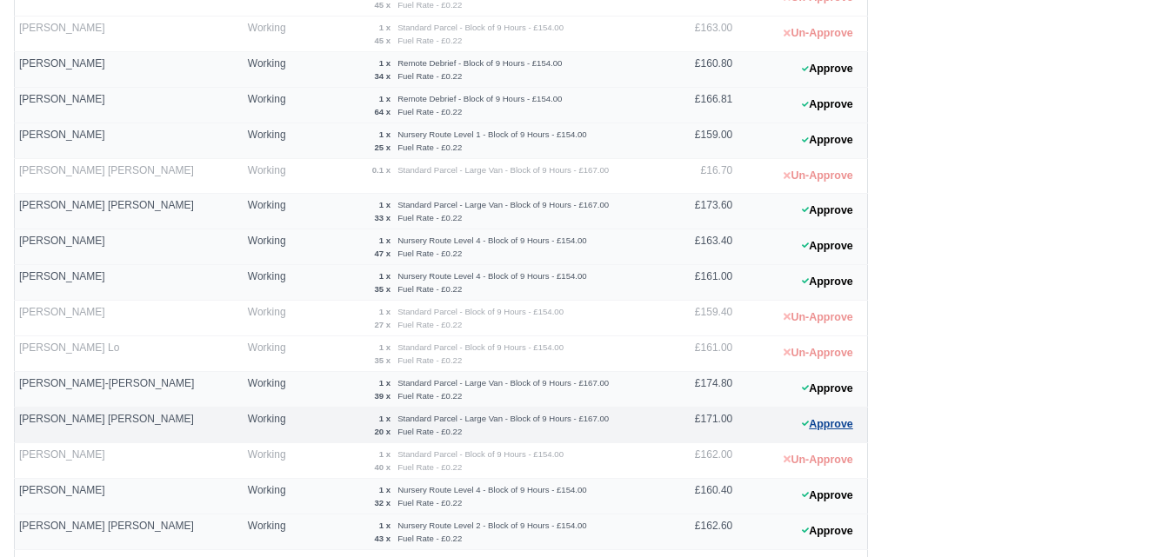
click at [819, 433] on button "Approve" at bounding box center [827, 424] width 70 height 25
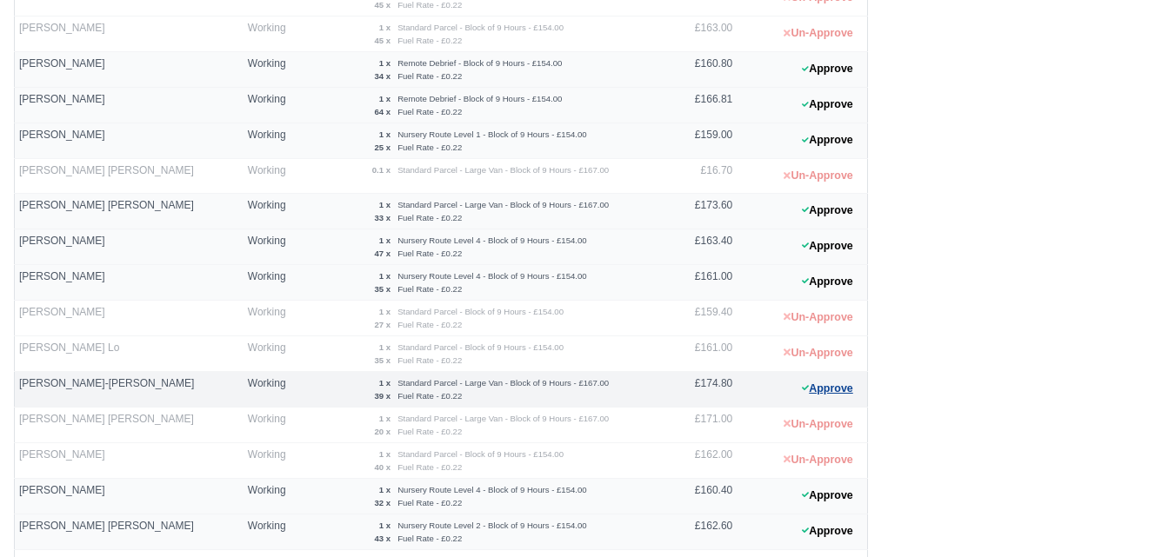
click at [810, 391] on button "Approve" at bounding box center [827, 389] width 70 height 25
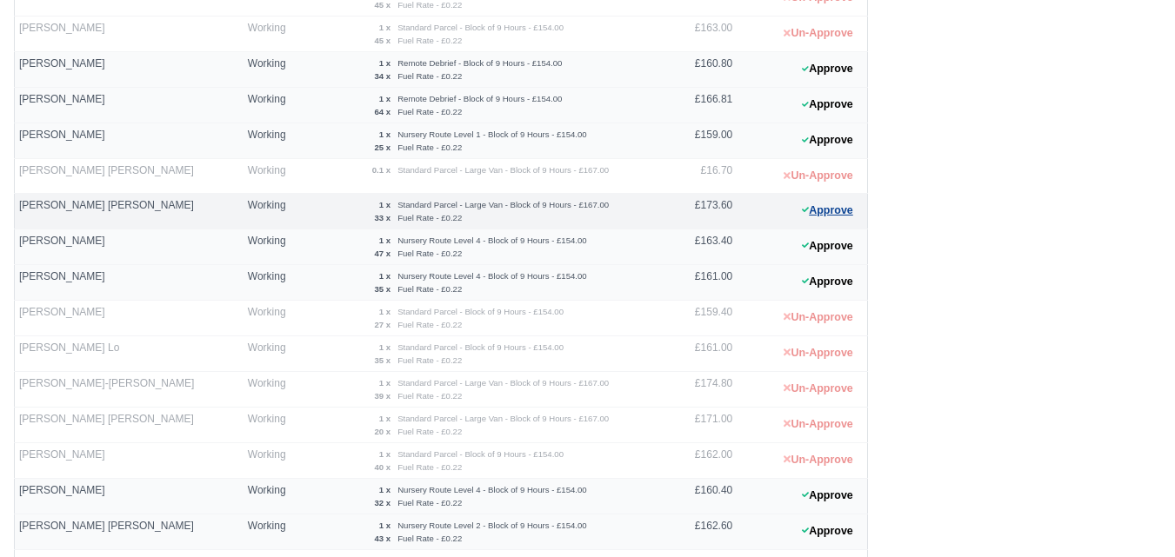
click at [804, 215] on icon at bounding box center [805, 209] width 7 height 10
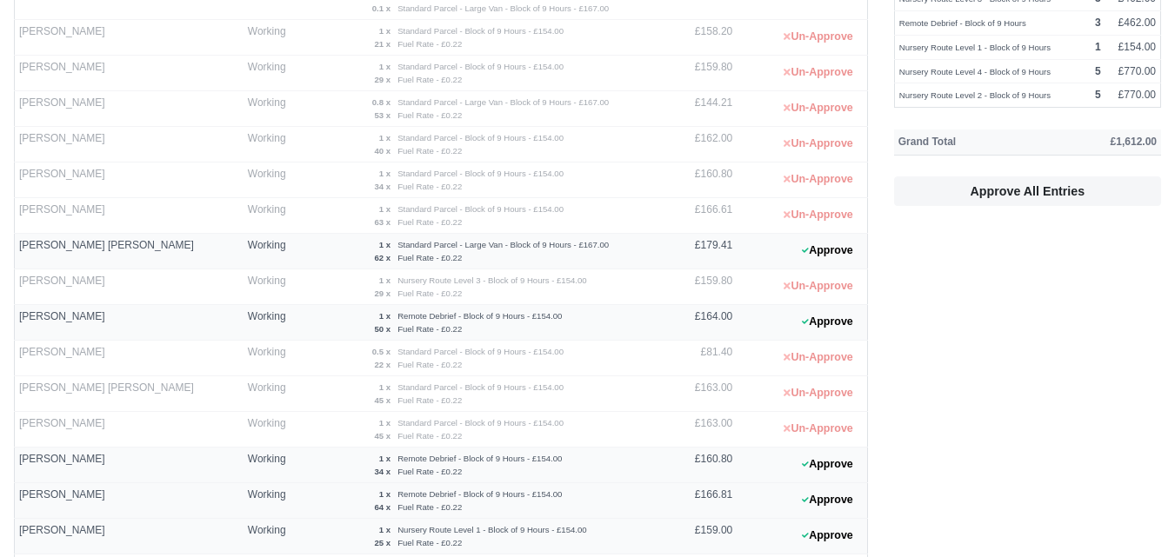
scroll to position [290, 0]
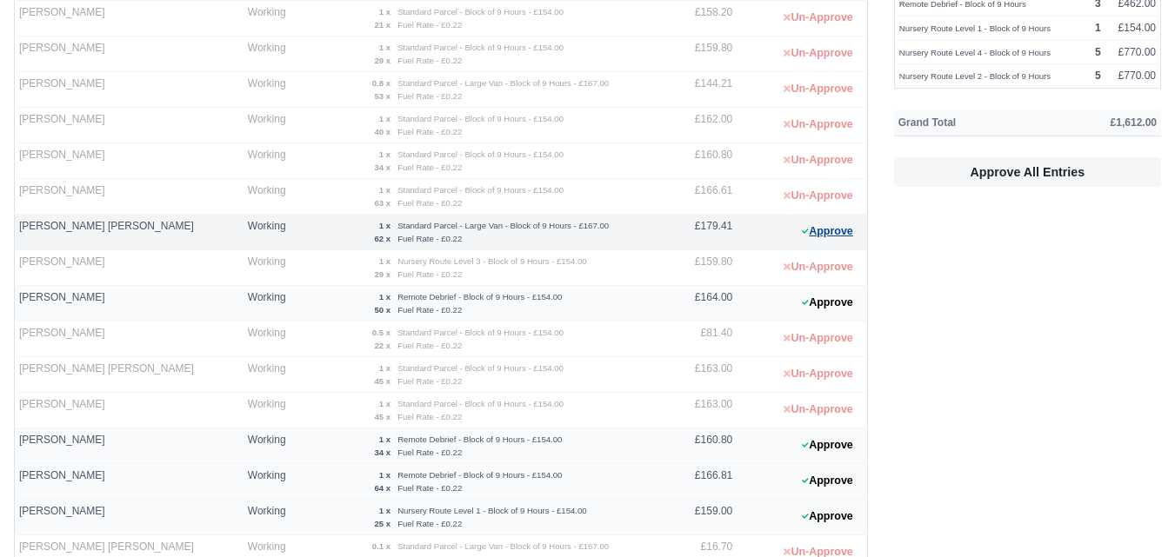
click at [831, 229] on button "Approve" at bounding box center [827, 231] width 70 height 25
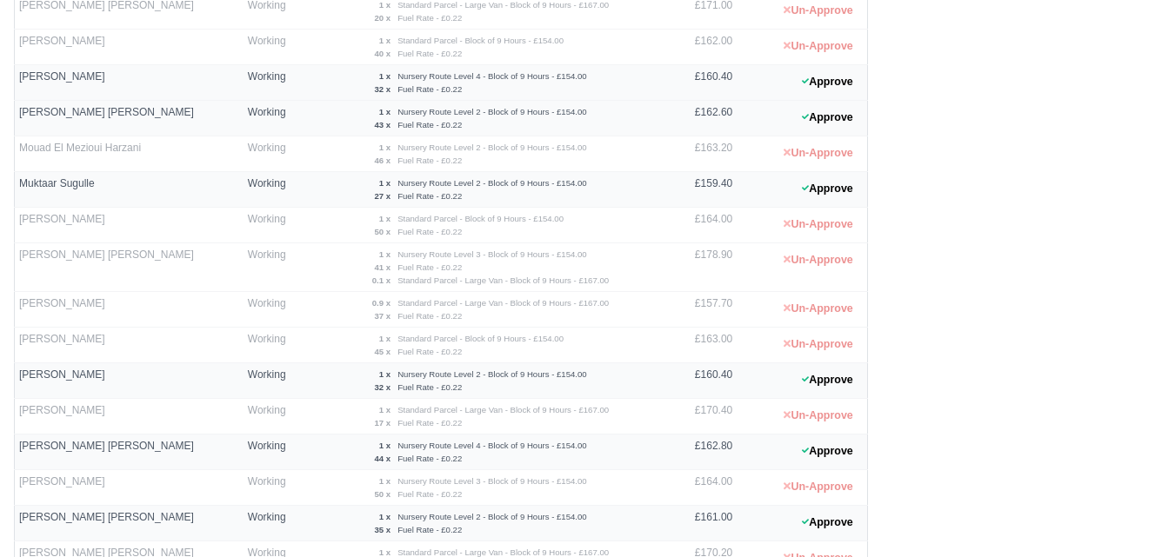
scroll to position [1159, 0]
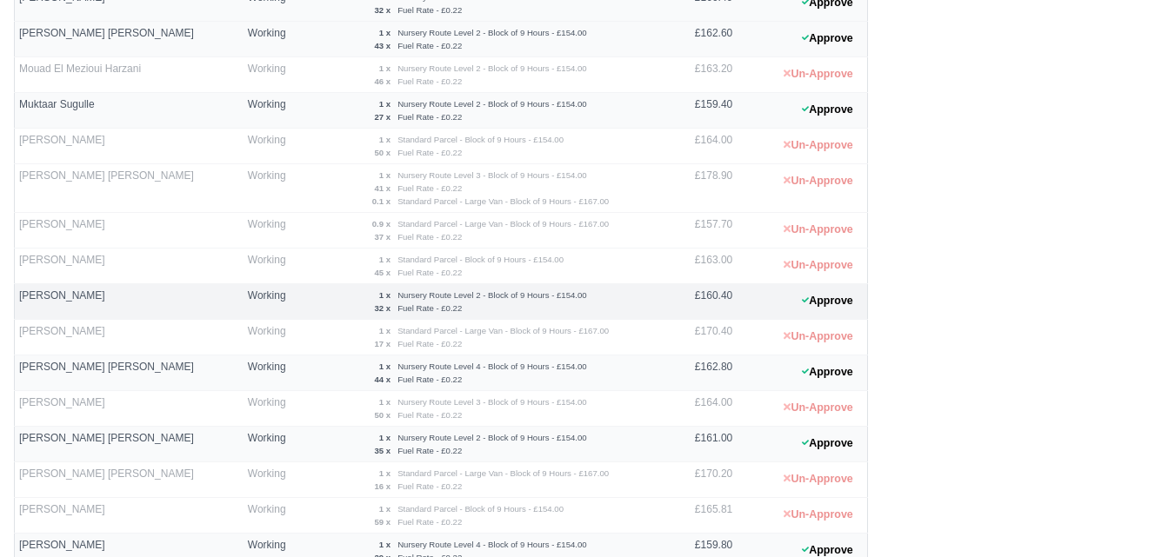
click at [807, 314] on 1759420102 "Approve" at bounding box center [802, 302] width 130 height 36
click at [808, 296] on button "Approve" at bounding box center [827, 301] width 70 height 25
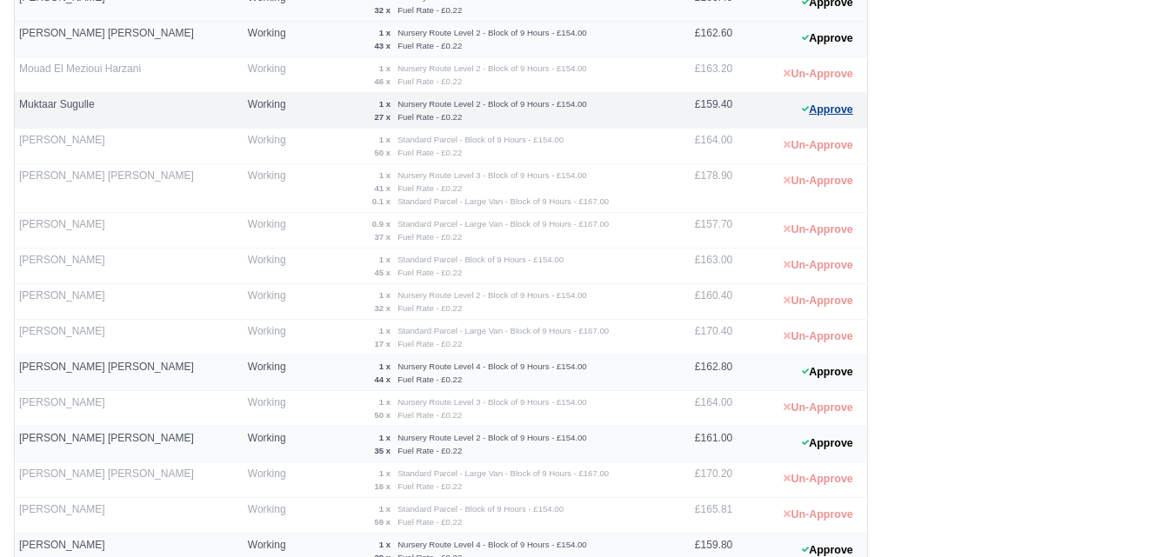
click at [815, 113] on button "Approve" at bounding box center [827, 109] width 70 height 25
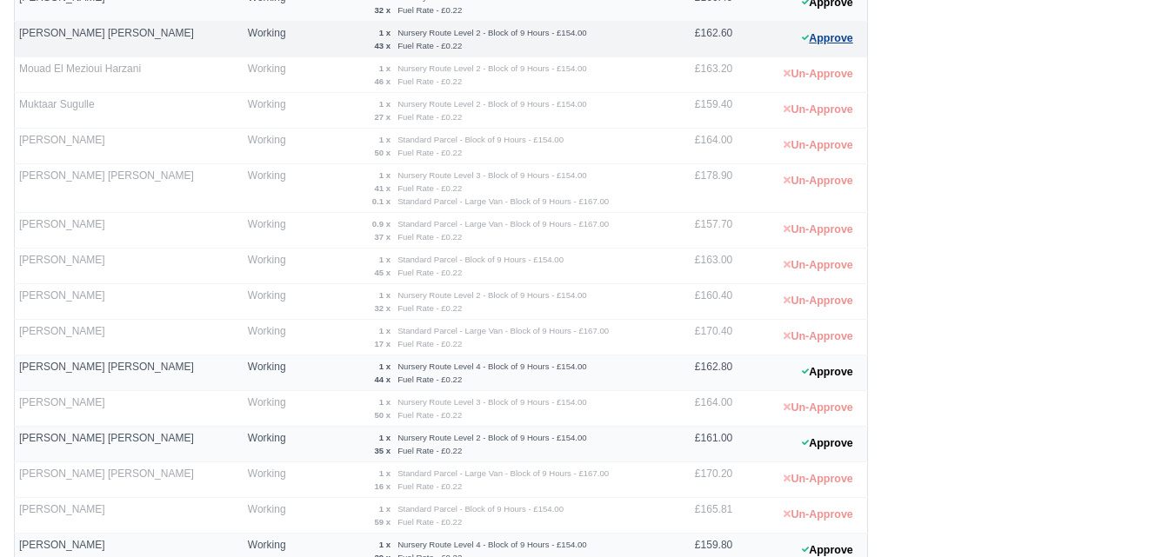
click at [818, 44] on button "Approve" at bounding box center [827, 38] width 70 height 25
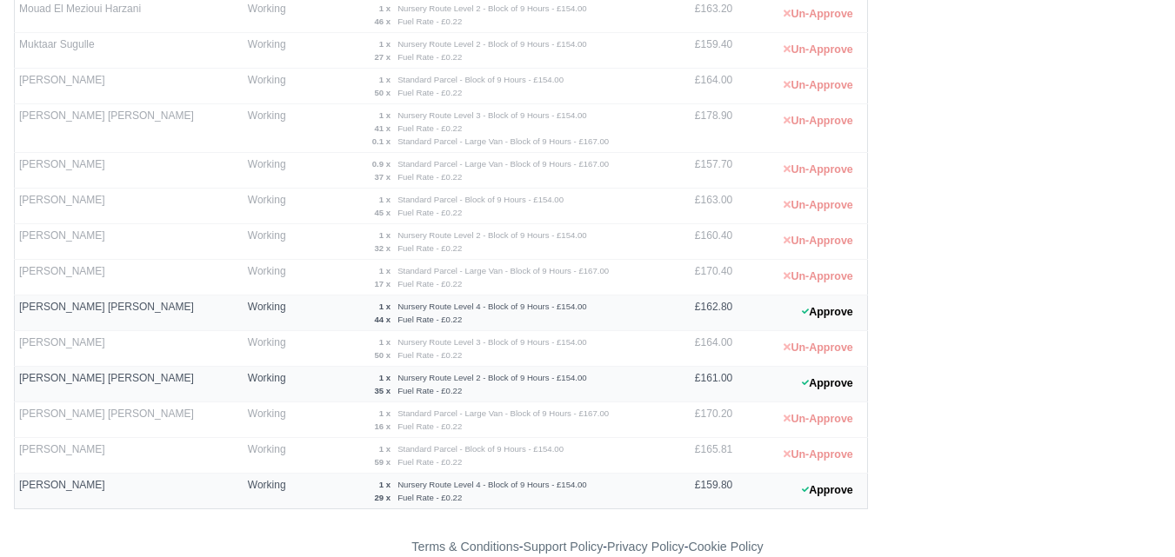
scroll to position [1246, 0]
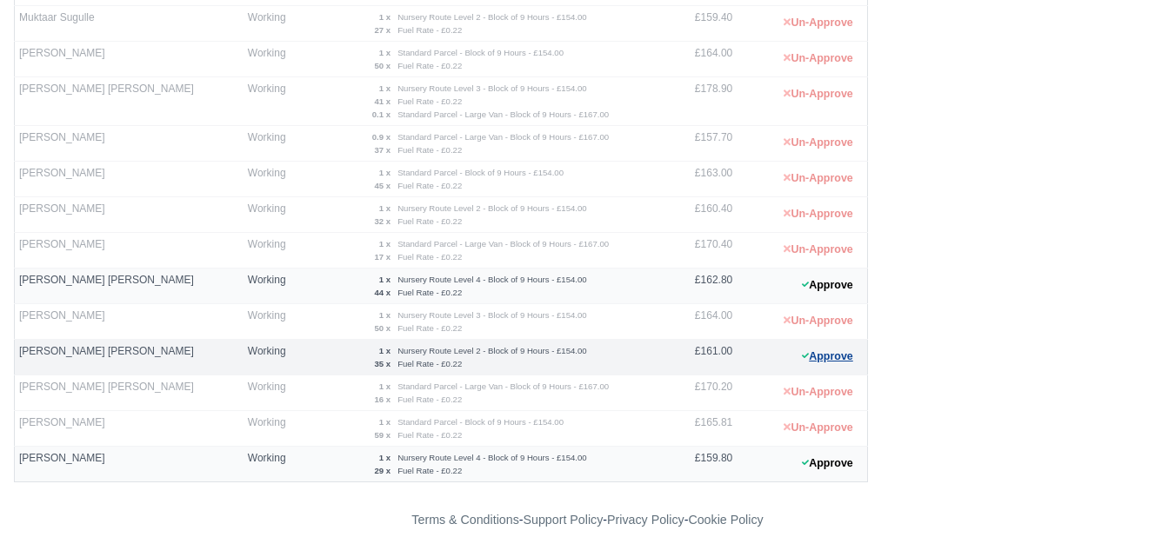
click at [846, 358] on button "Approve" at bounding box center [827, 356] width 70 height 25
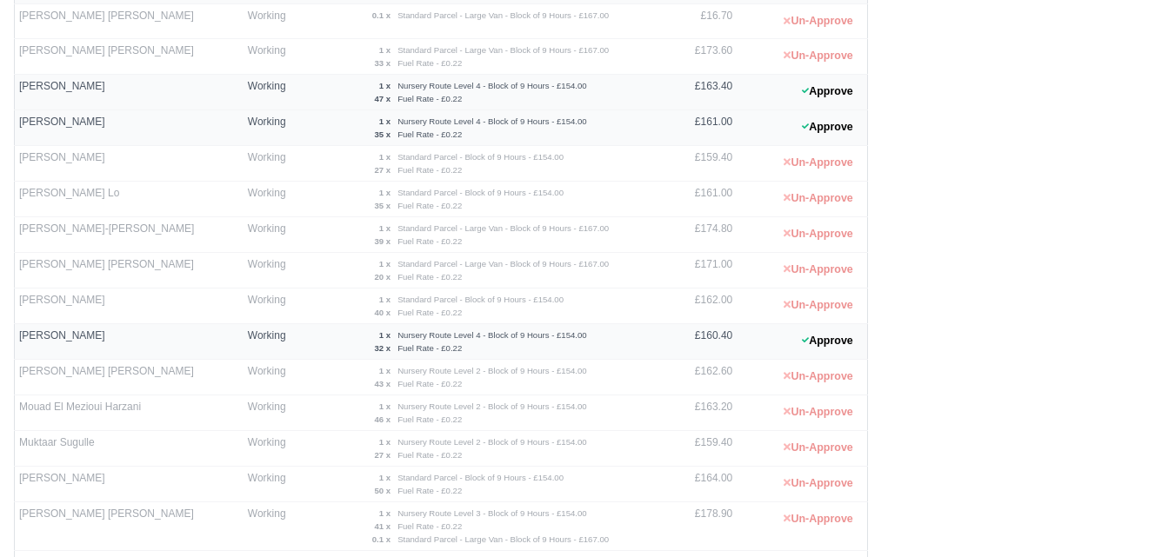
scroll to position [811, 0]
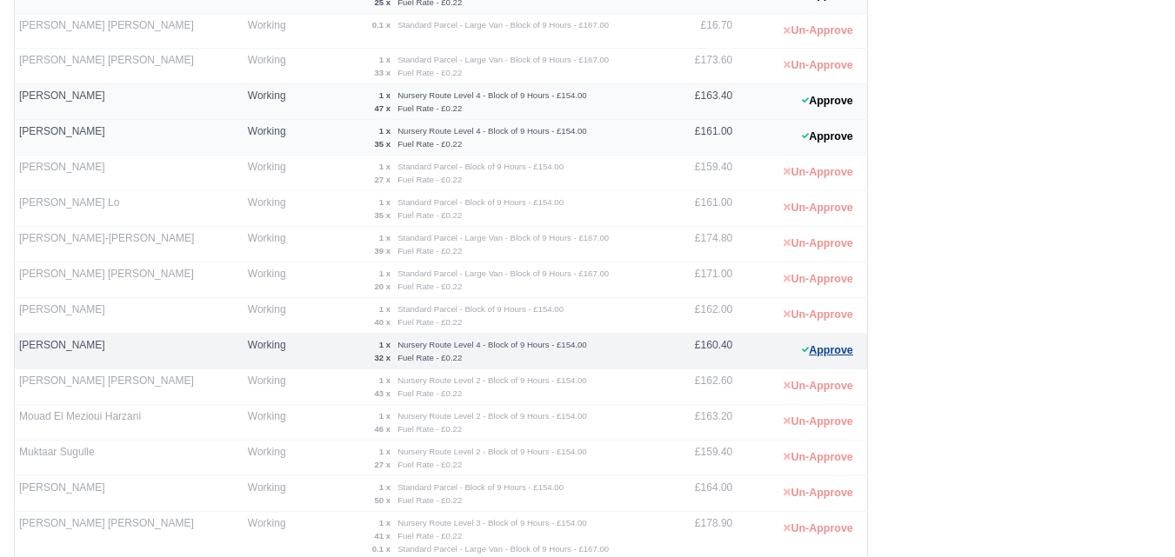
click at [840, 343] on button "Approve" at bounding box center [827, 350] width 70 height 25
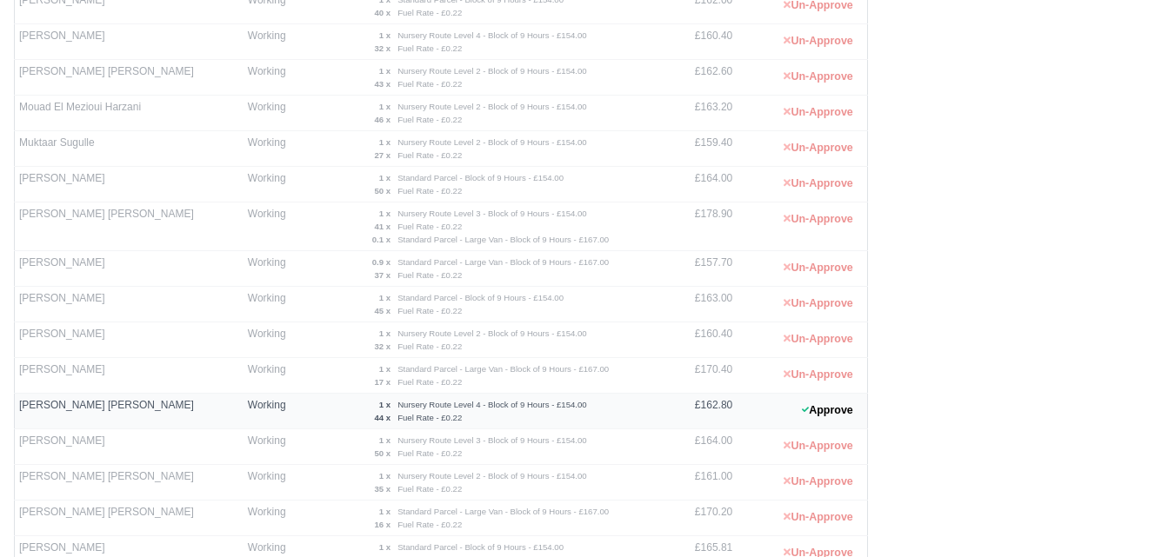
scroll to position [1246, 0]
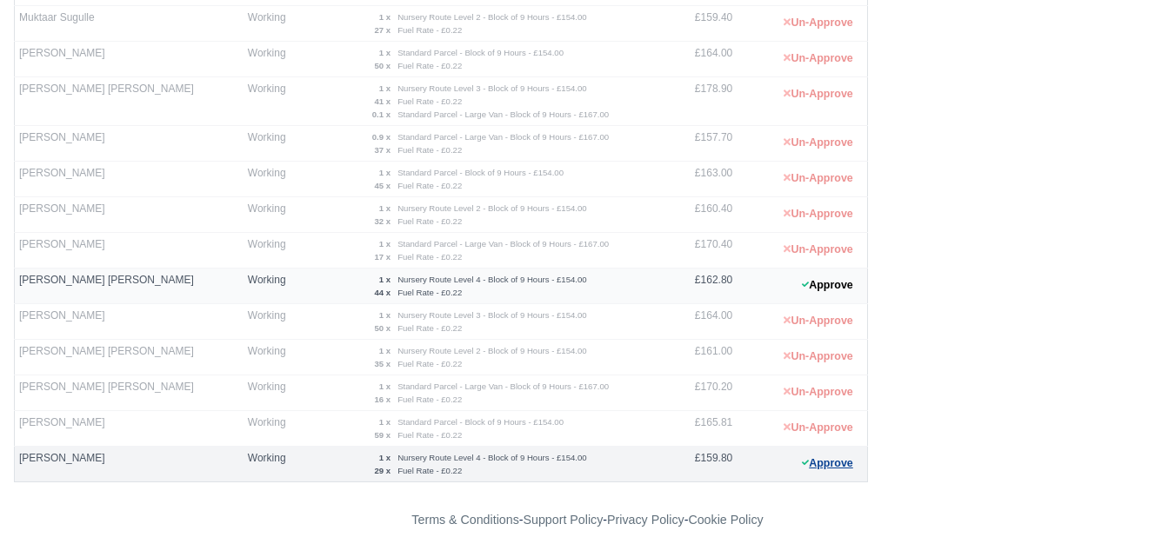
click at [831, 468] on button "Approve" at bounding box center [827, 463] width 70 height 25
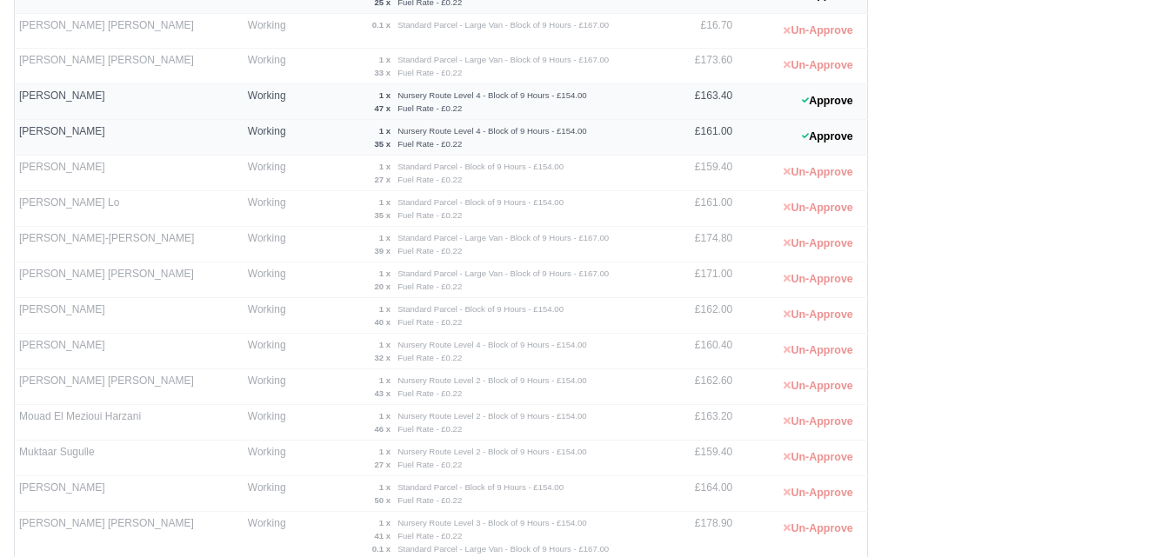
scroll to position [666, 0]
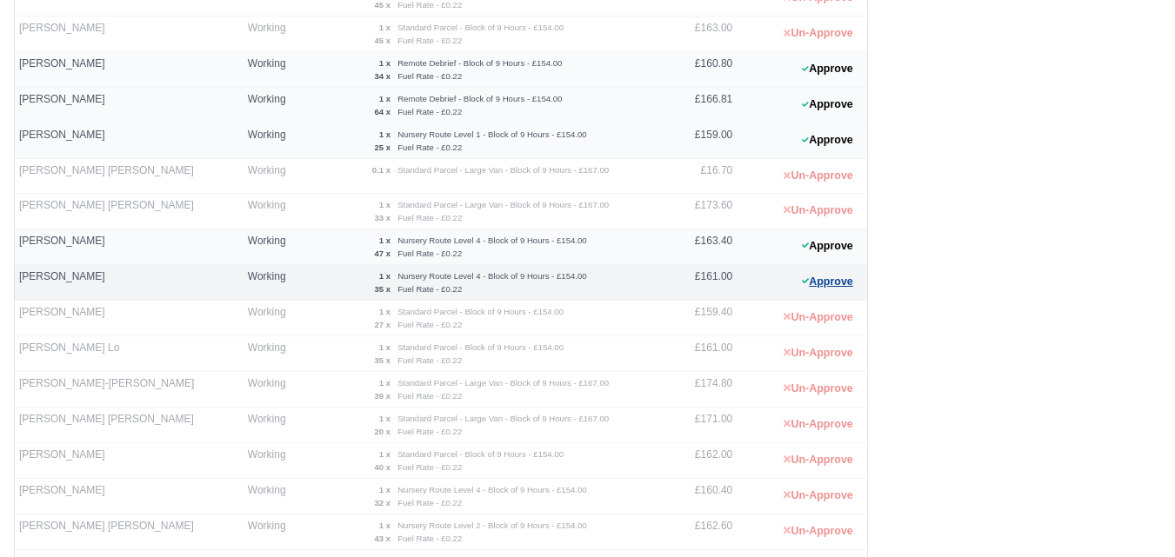
click at [835, 278] on button "Approve" at bounding box center [827, 282] width 70 height 25
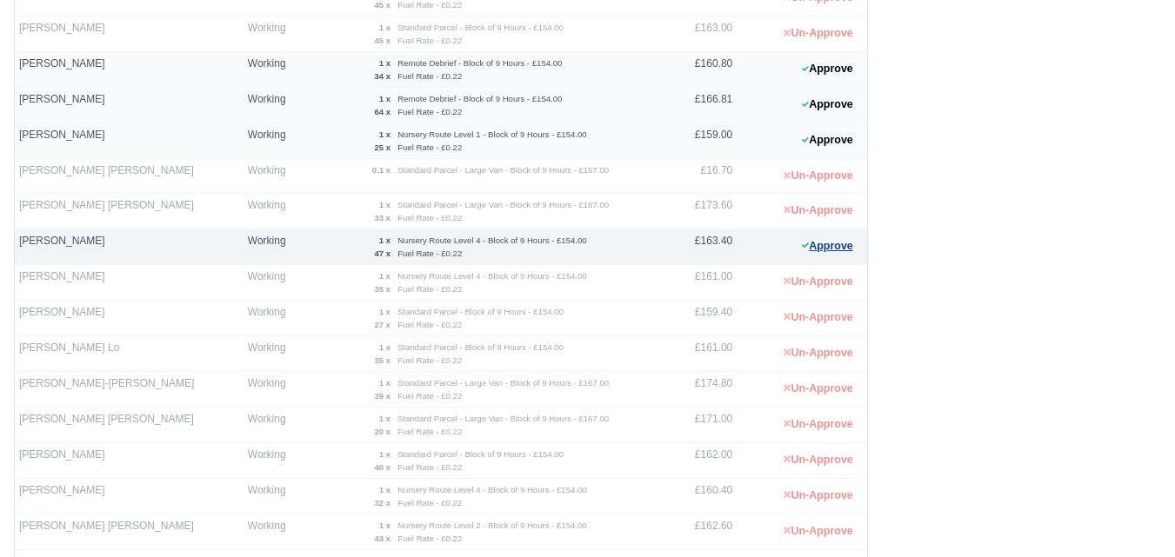
click at [813, 255] on button "Approve" at bounding box center [827, 246] width 70 height 25
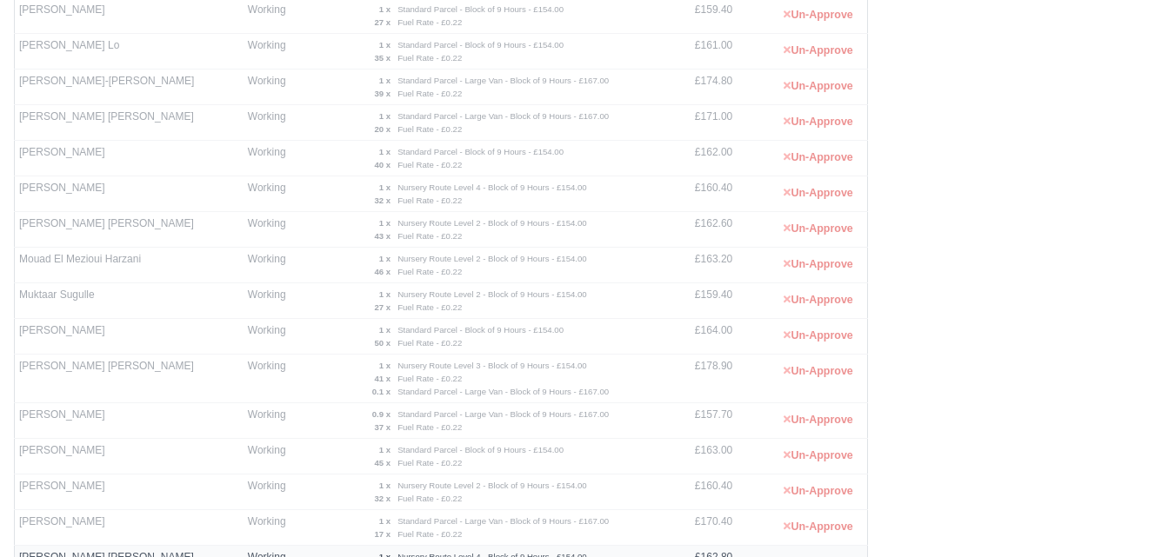
scroll to position [1246, 0]
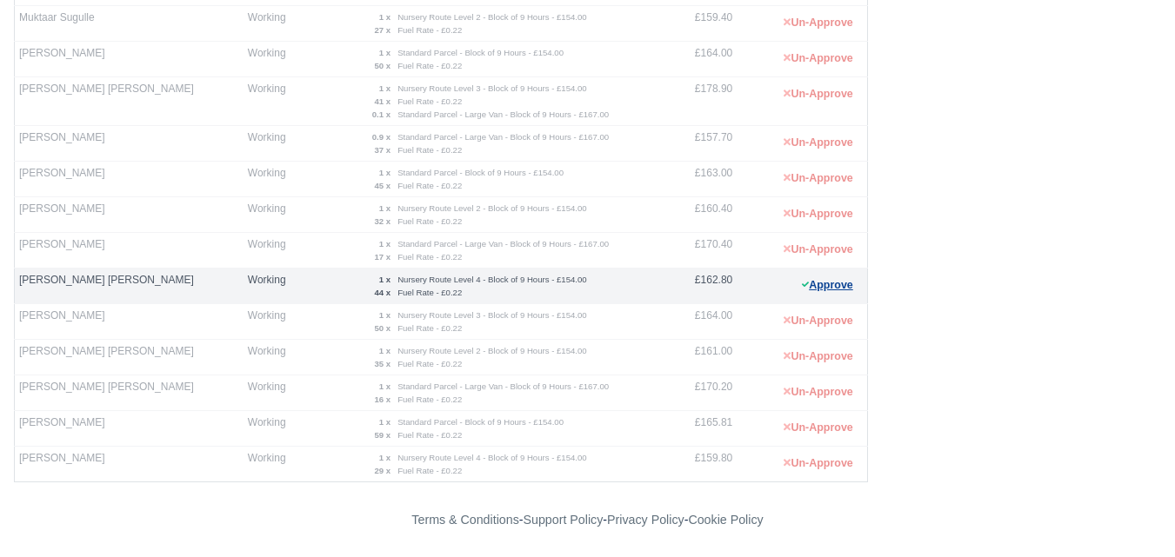
click at [844, 292] on button "Approve" at bounding box center [827, 285] width 70 height 25
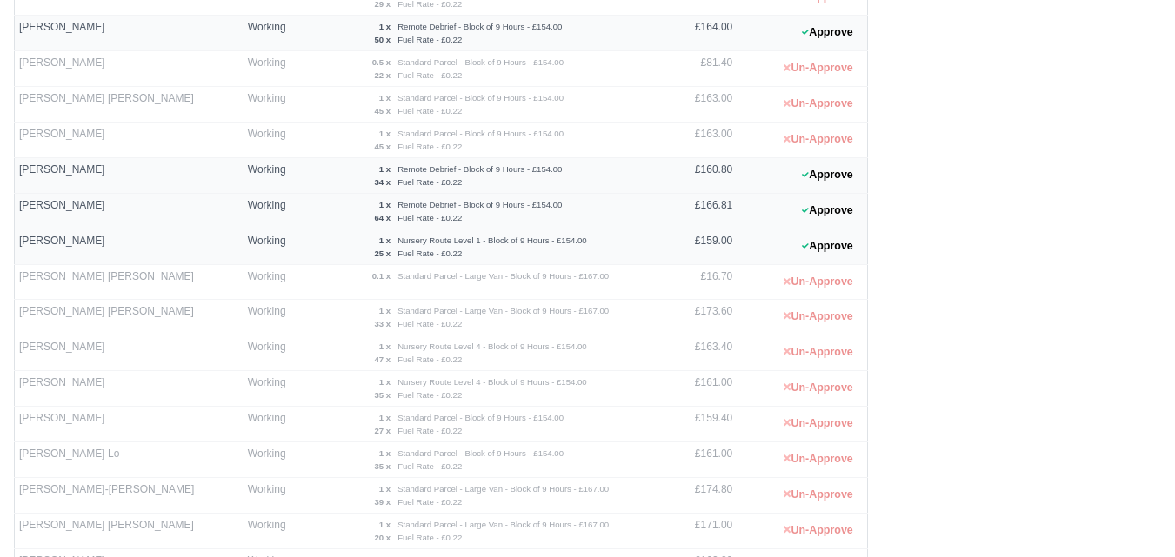
scroll to position [522, 0]
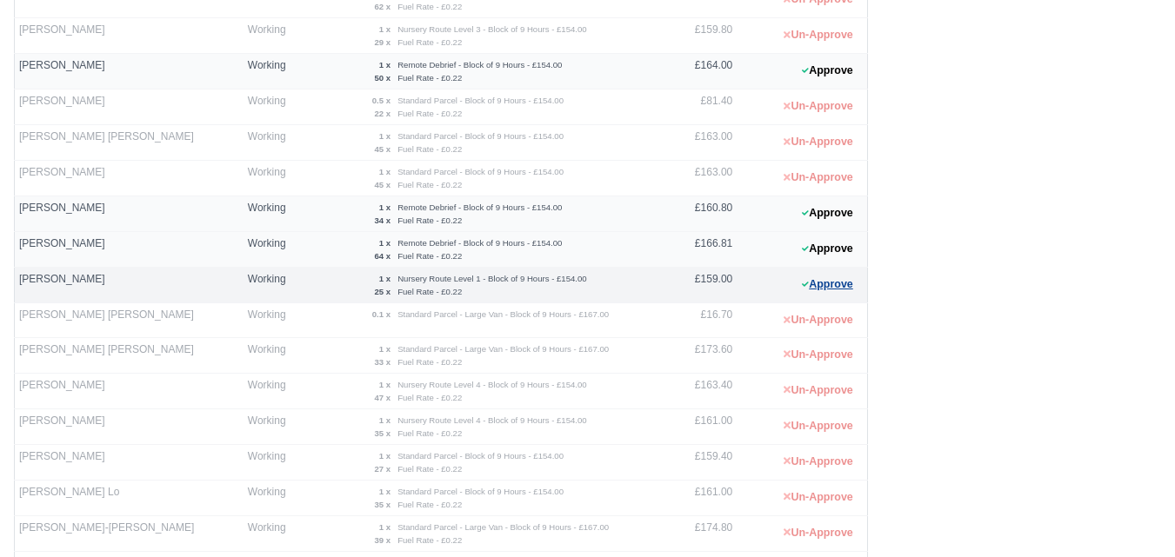
click at [817, 280] on button "Approve" at bounding box center [827, 284] width 70 height 25
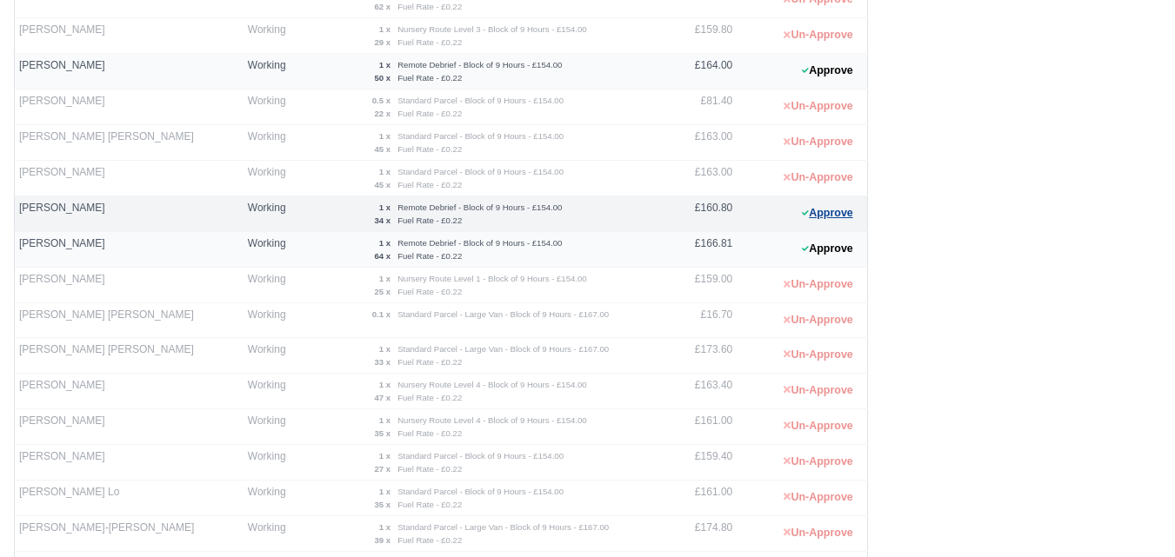
click at [831, 224] on button "Approve" at bounding box center [827, 213] width 70 height 25
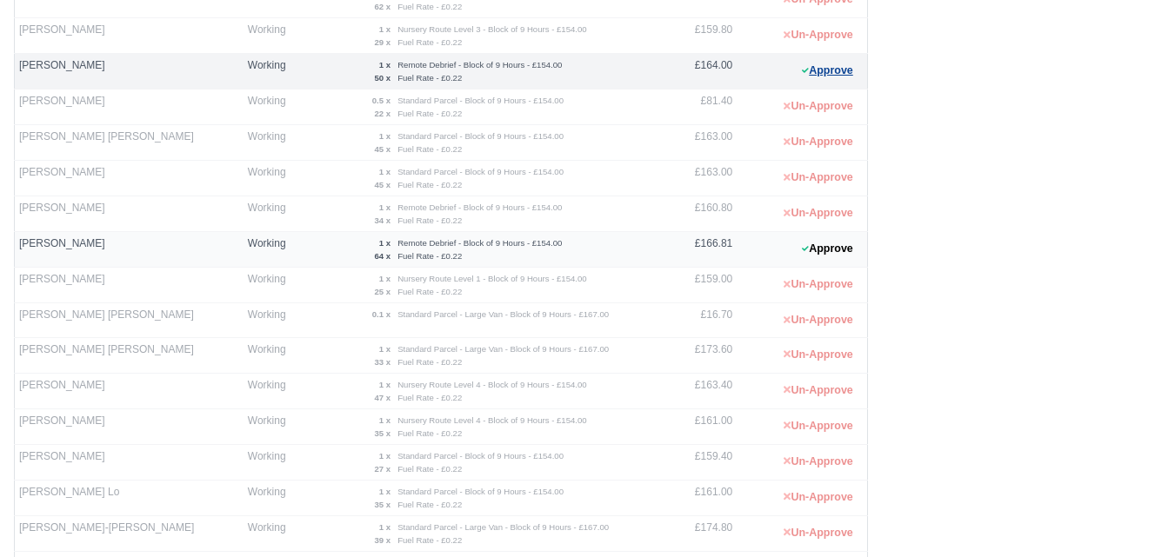
click at [820, 77] on button "Approve" at bounding box center [827, 70] width 70 height 25
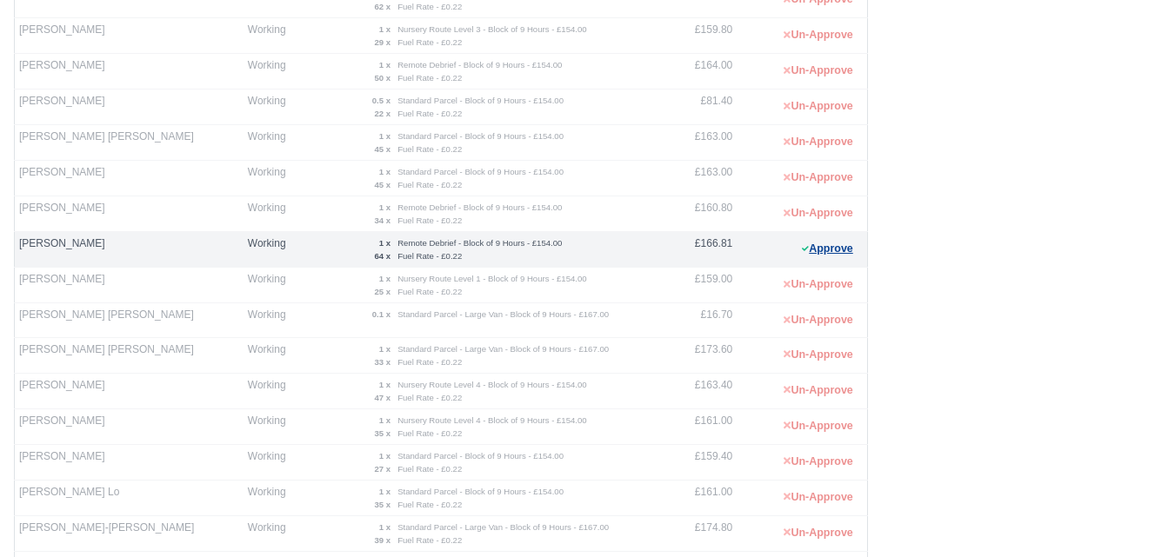
click at [820, 250] on button "Approve" at bounding box center [827, 249] width 70 height 25
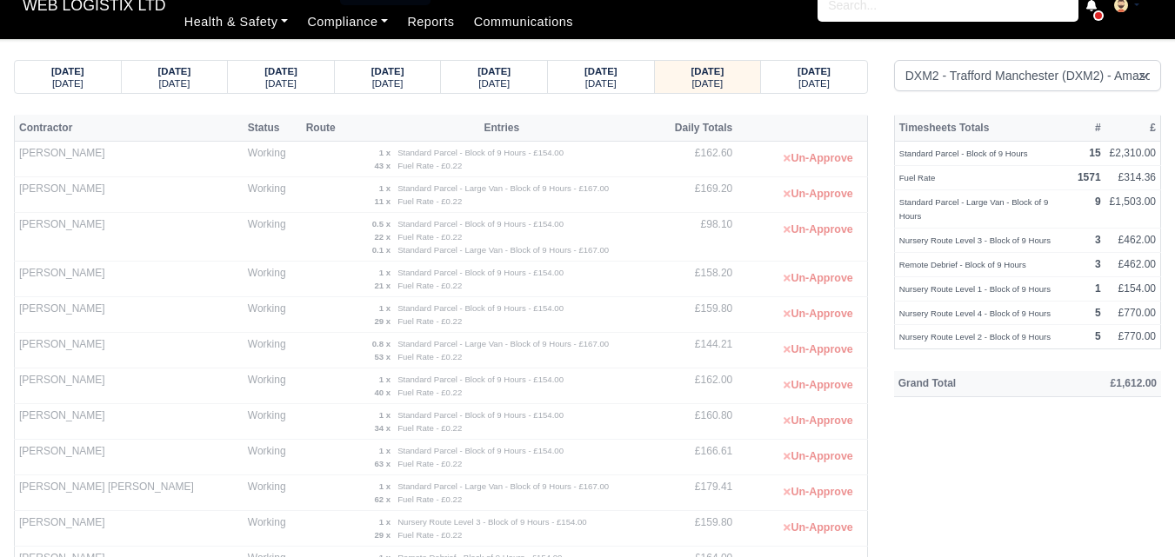
scroll to position [0, 0]
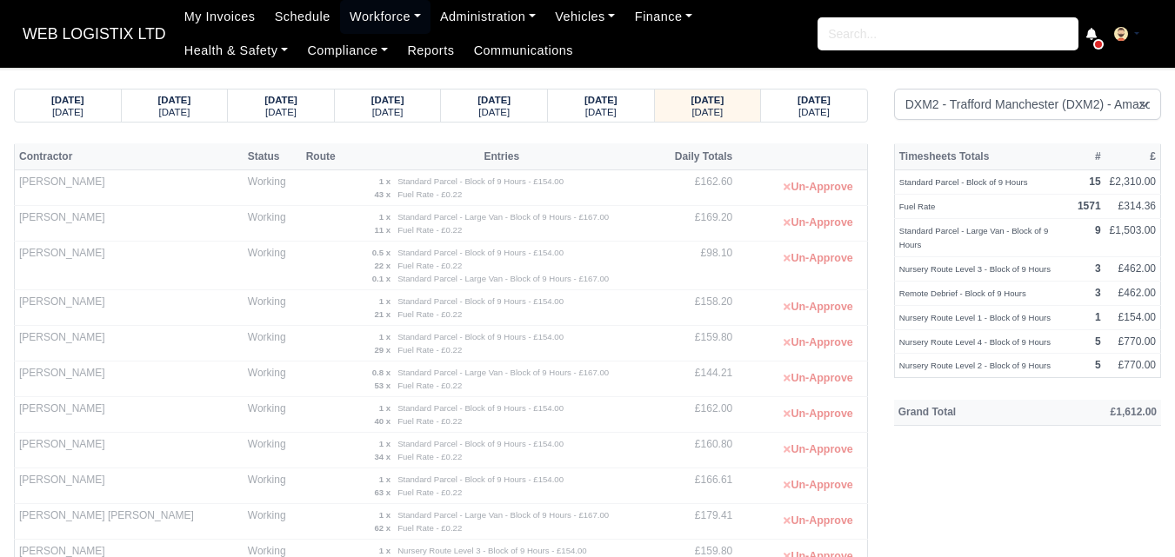
click at [909, 400] on th "Grand Total" at bounding box center [967, 413] width 146 height 26
